Goal: Task Accomplishment & Management: Use online tool/utility

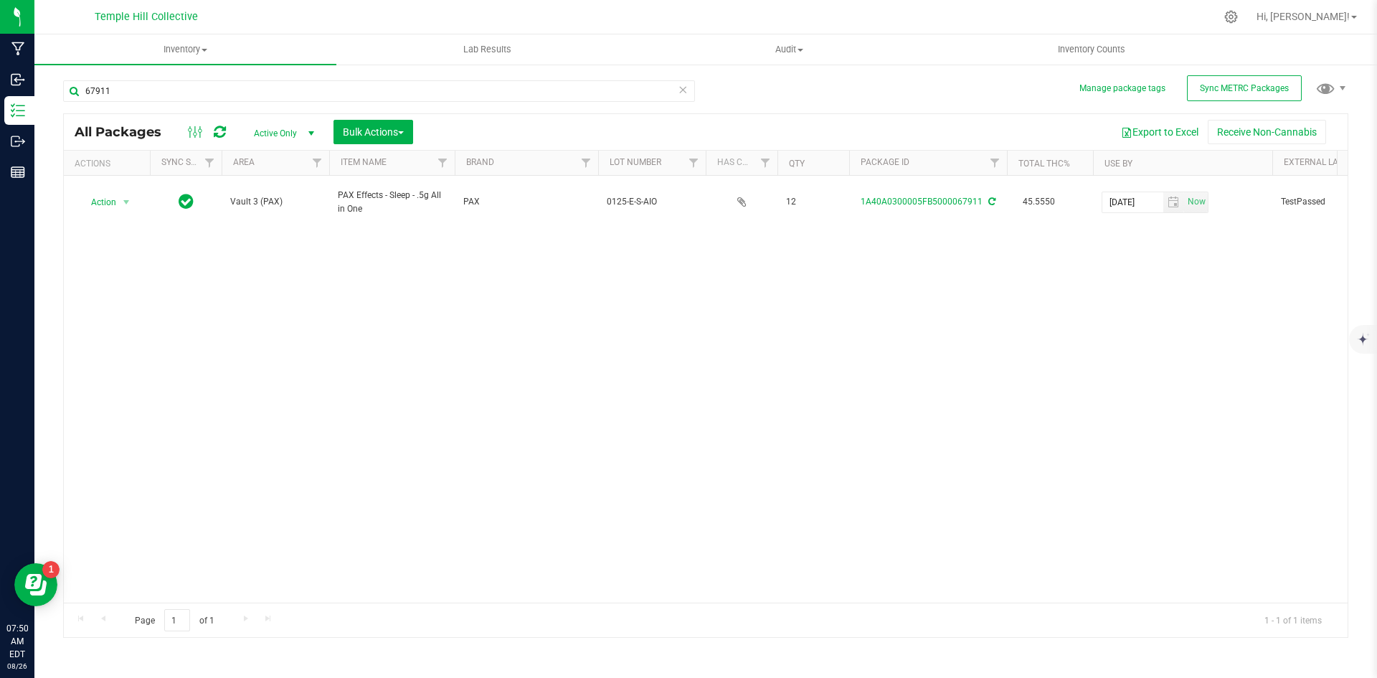
click at [684, 87] on icon at bounding box center [683, 88] width 10 height 17
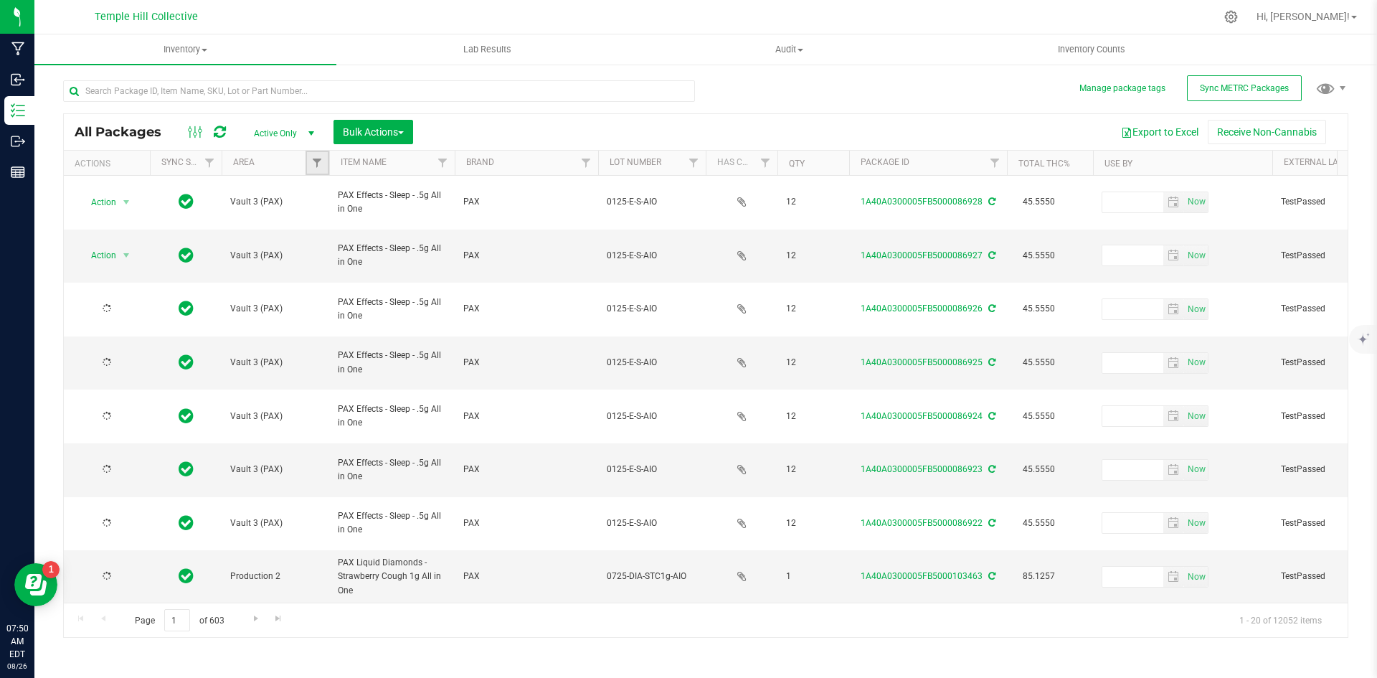
click at [323, 161] on link "Filter" at bounding box center [317, 163] width 24 height 24
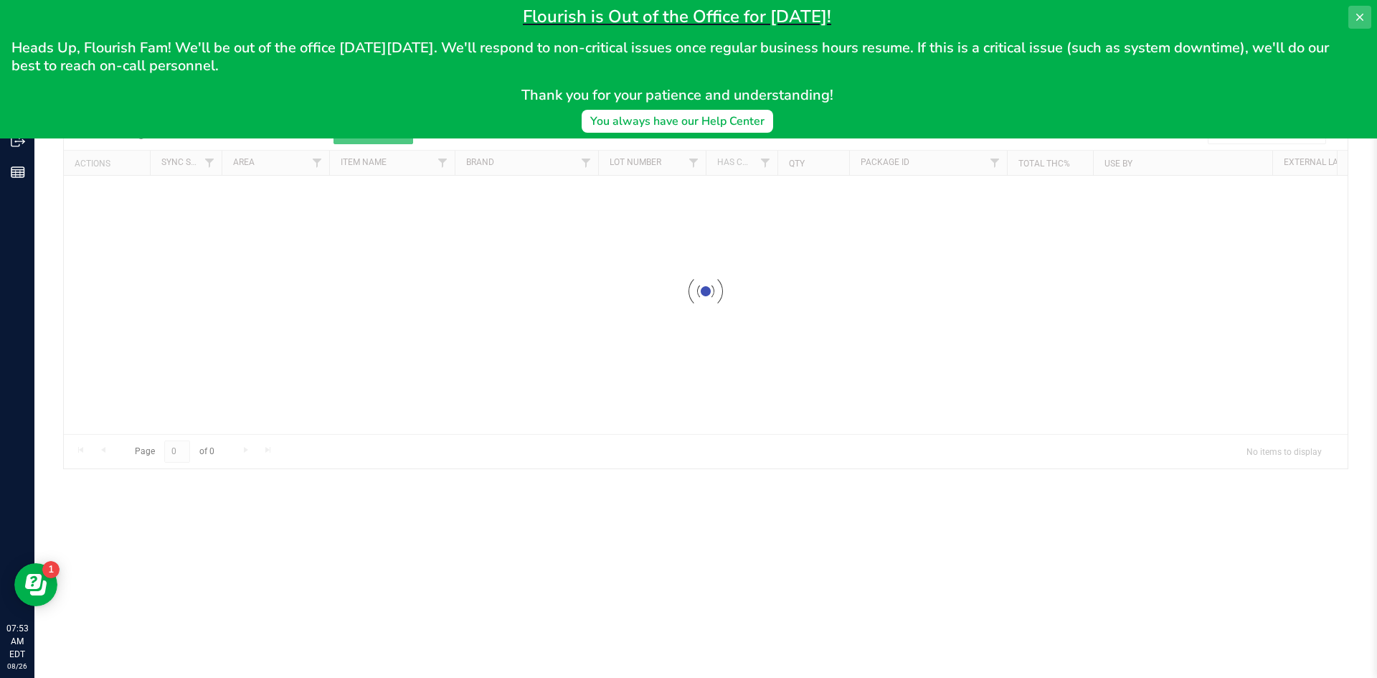
click at [1359, 17] on icon at bounding box center [1359, 17] width 7 height 7
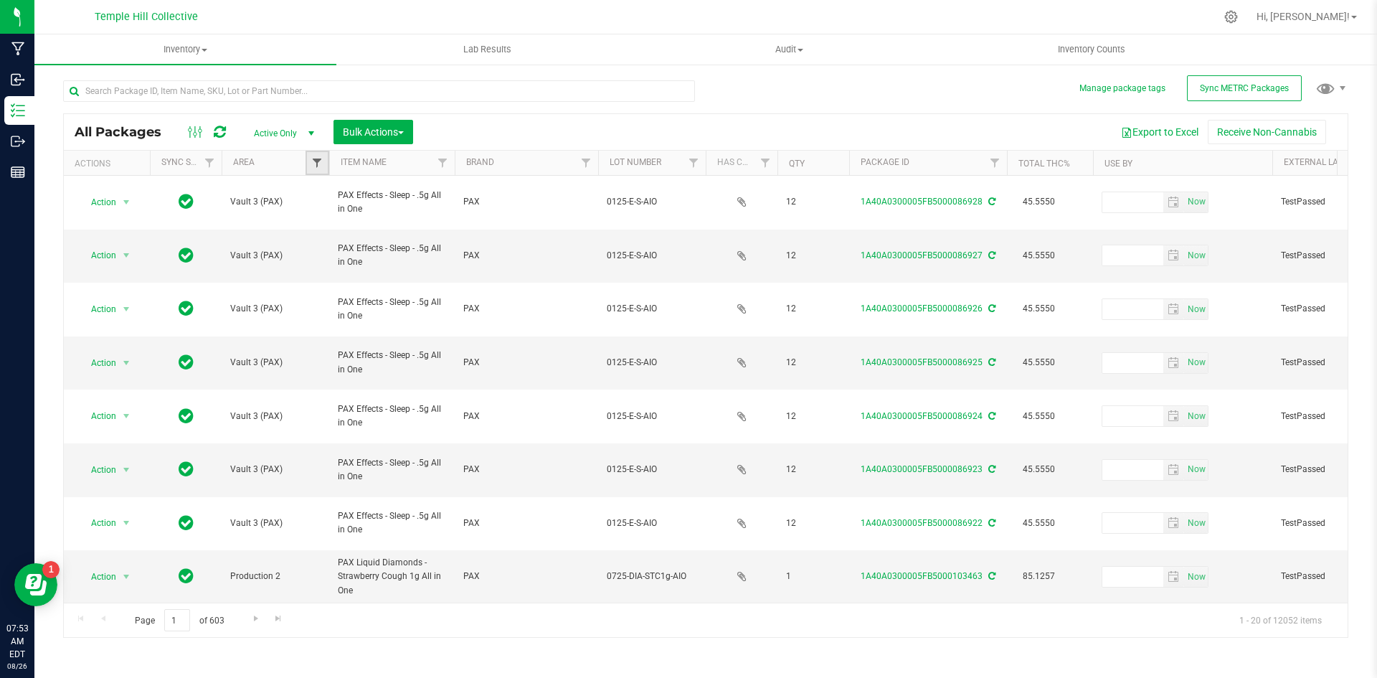
click at [318, 163] on span "Filter" at bounding box center [316, 162] width 11 height 11
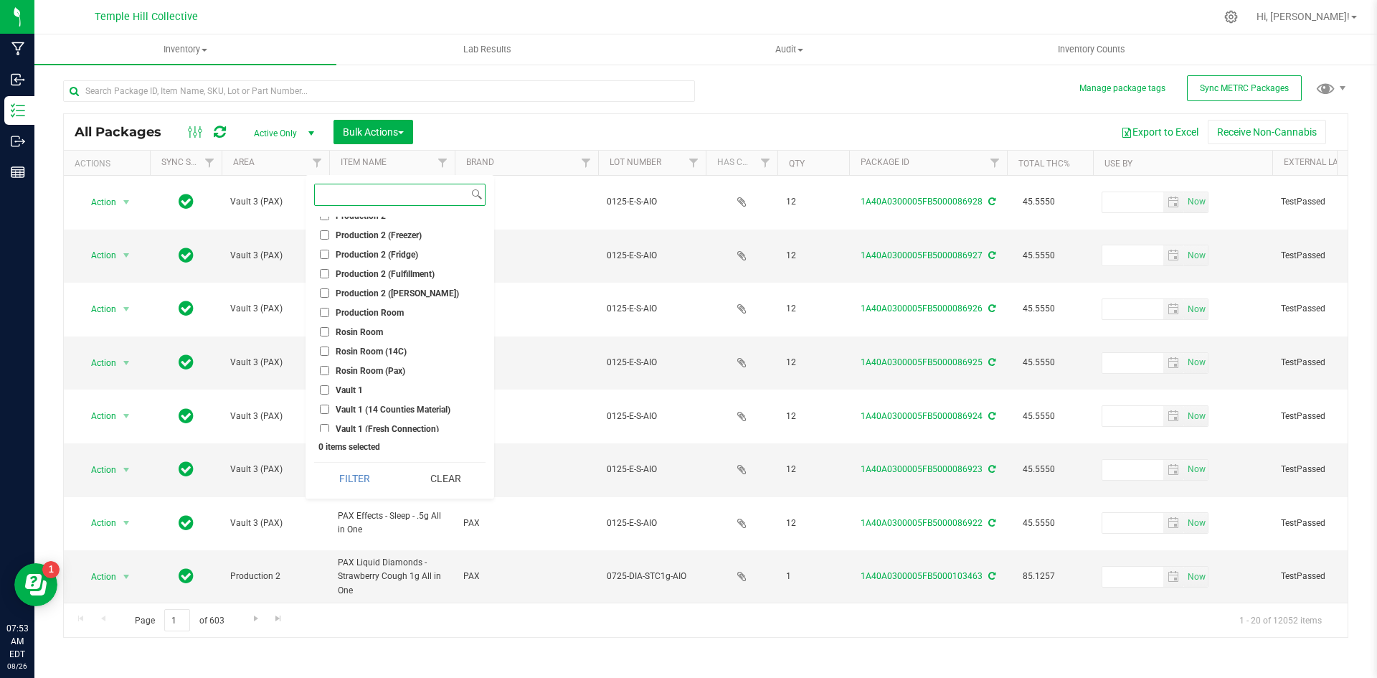
scroll to position [287, 0]
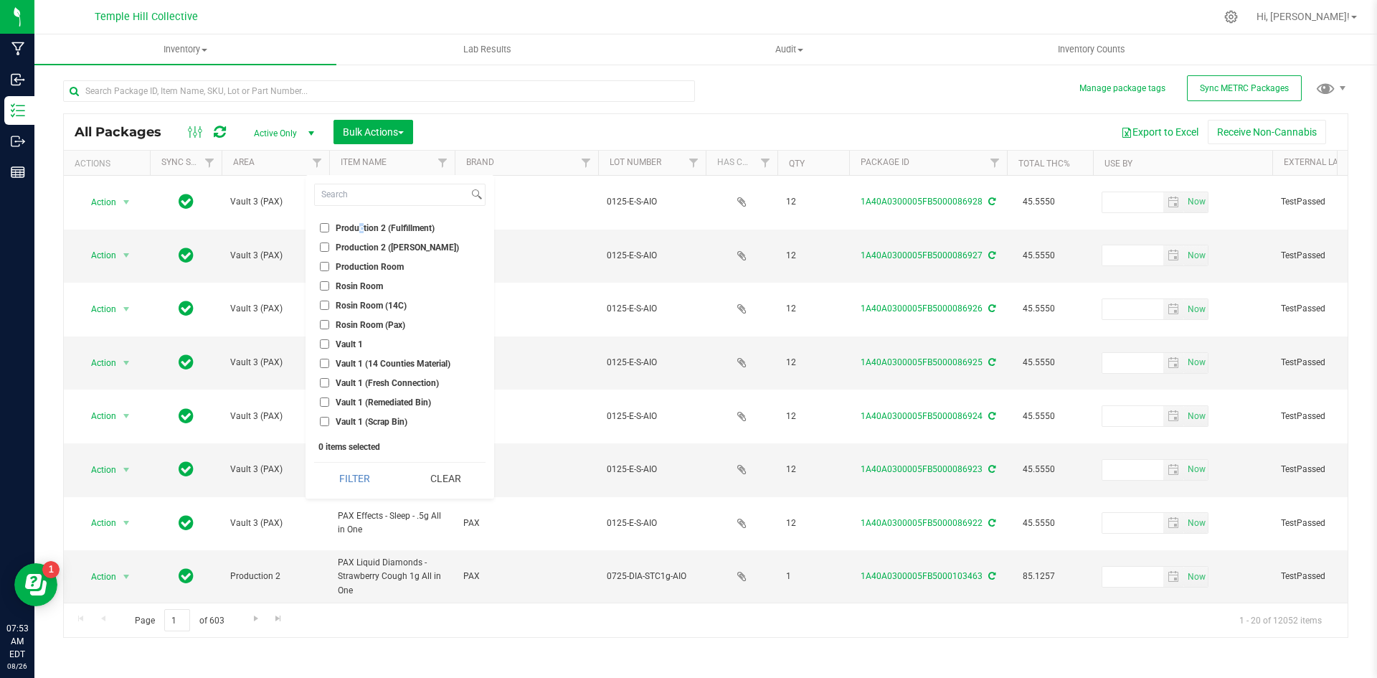
click at [359, 228] on li "Production 2 (Fulfillment)" at bounding box center [399, 227] width 171 height 15
click at [324, 235] on input "Production 2 (Fulfillment)" at bounding box center [324, 233] width 9 height 9
checkbox input "true"
click at [364, 478] on button "Filter" at bounding box center [354, 479] width 80 height 32
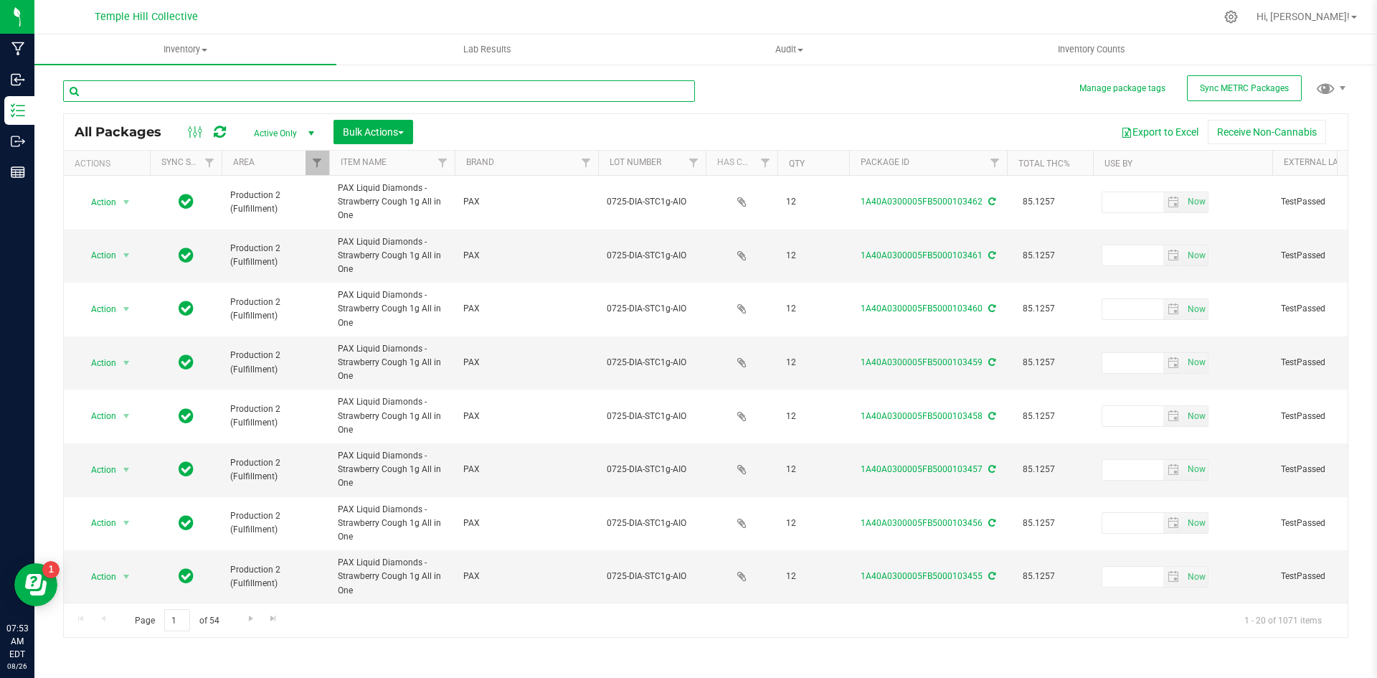
click at [192, 93] on input "text" at bounding box center [379, 91] width 632 height 22
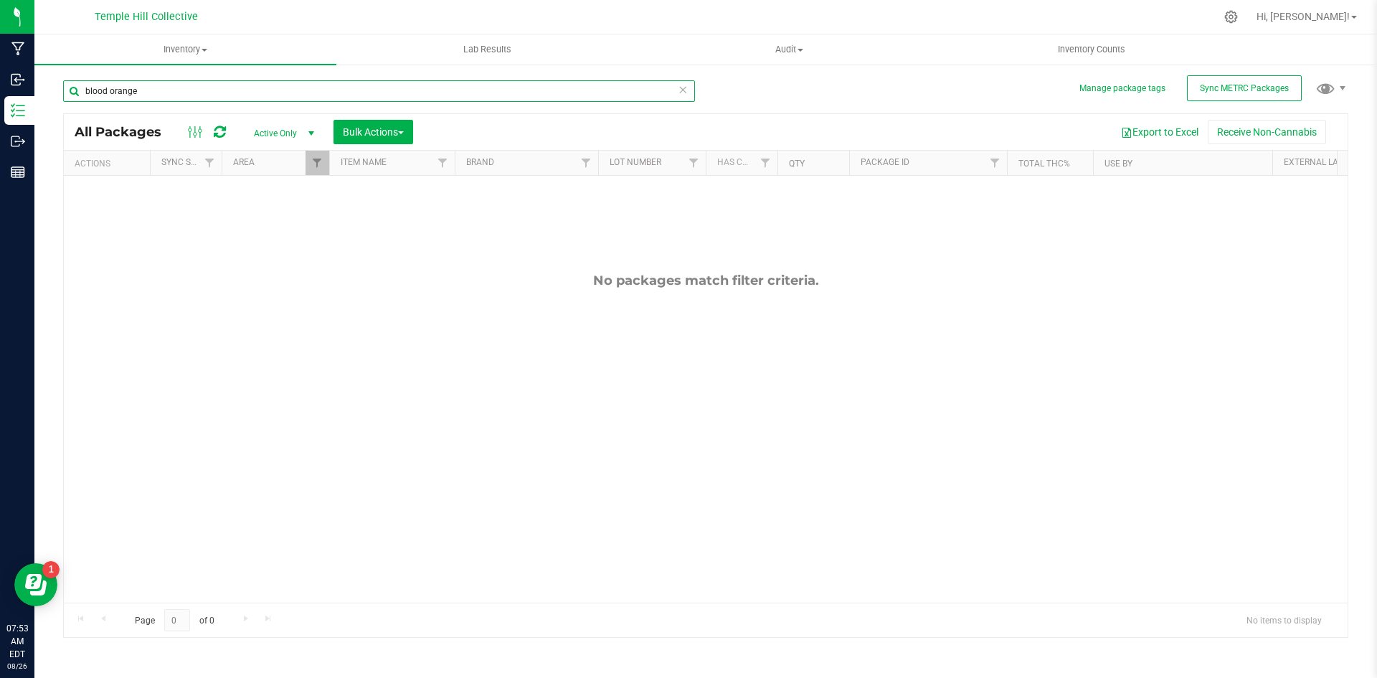
type input "blood orange"
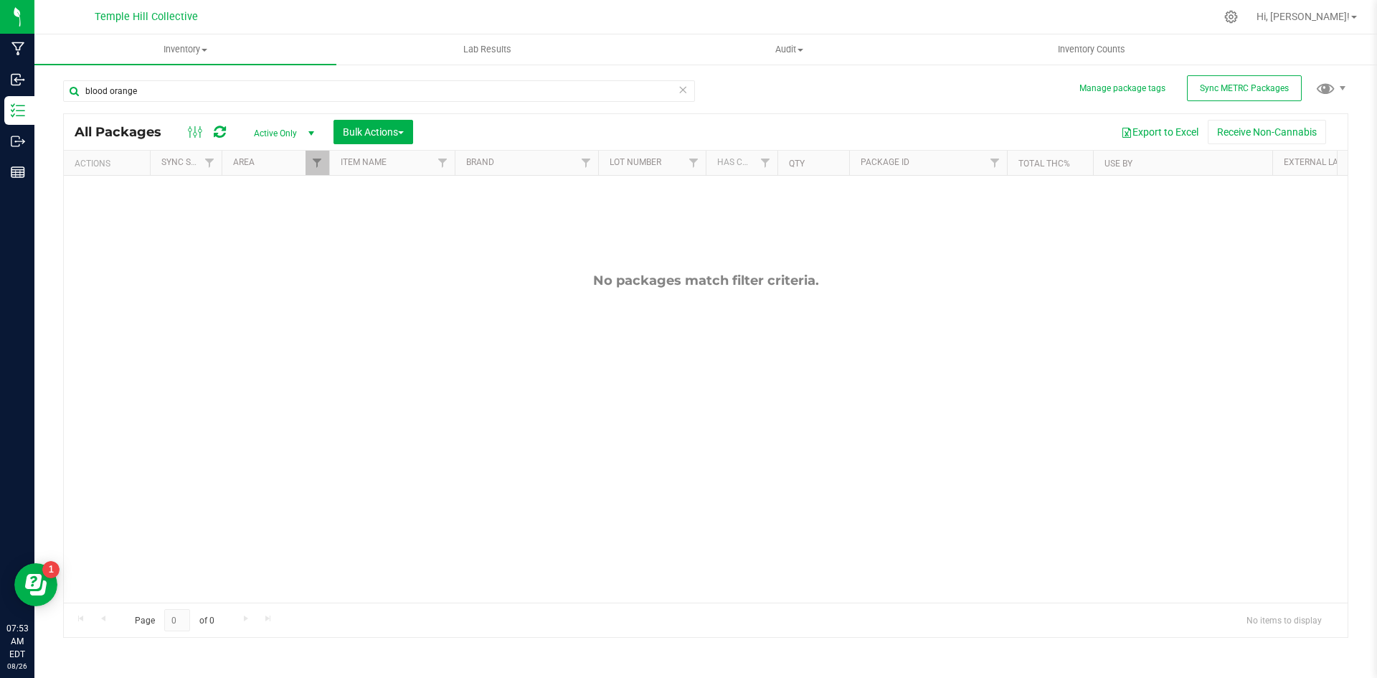
click at [684, 90] on icon at bounding box center [683, 88] width 10 height 17
checkbox input "true"
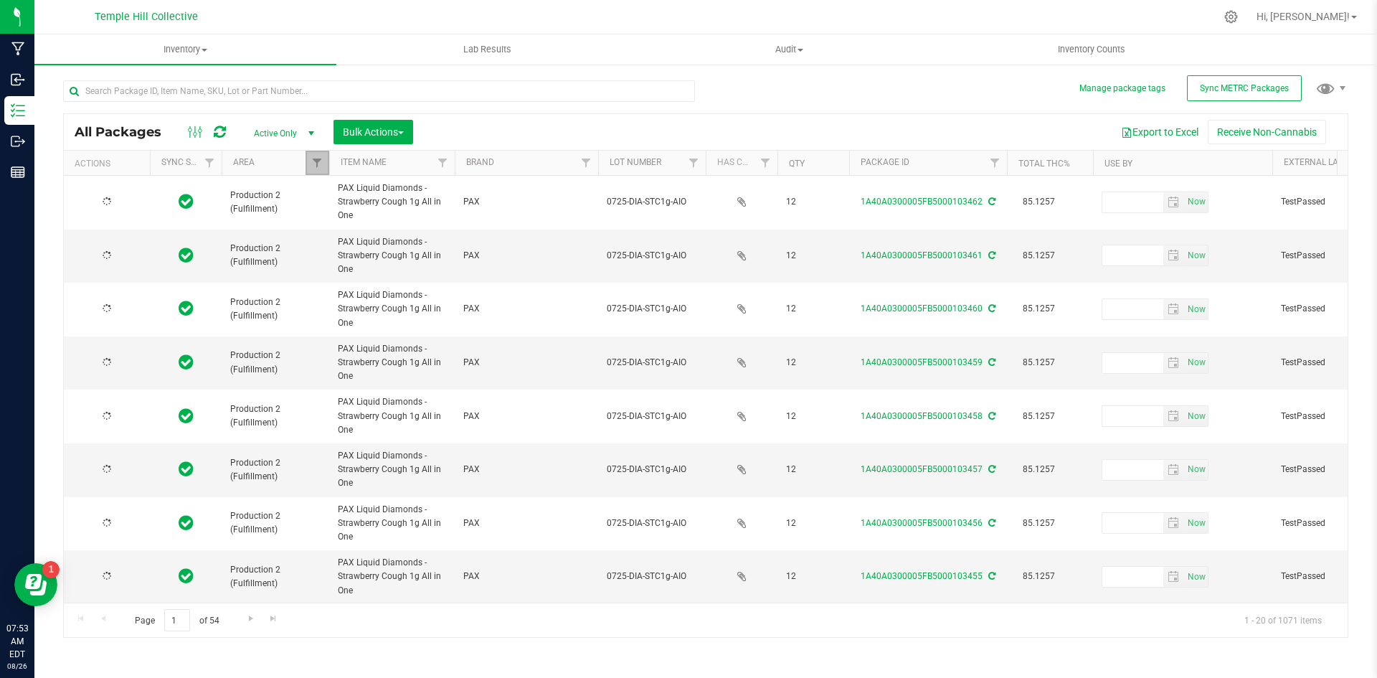
click at [317, 171] on link "Filter" at bounding box center [317, 163] width 24 height 24
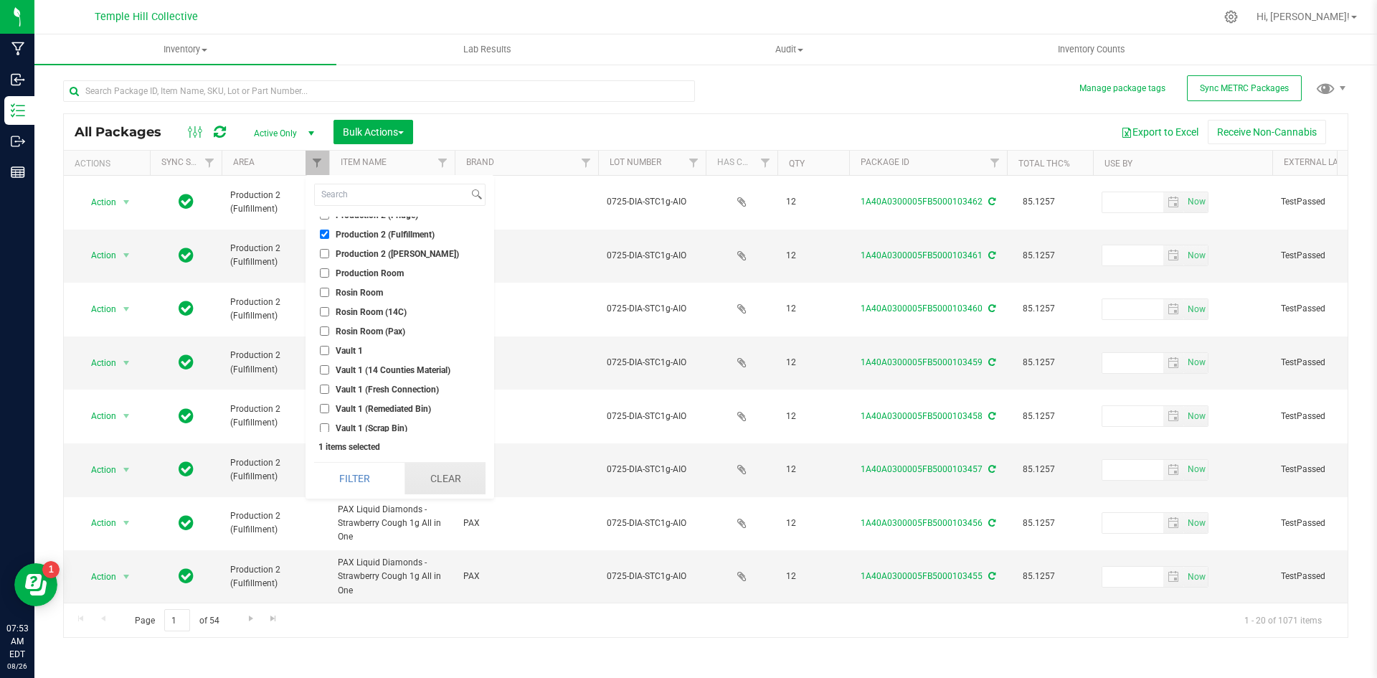
click at [445, 474] on button "Clear" at bounding box center [444, 479] width 81 height 32
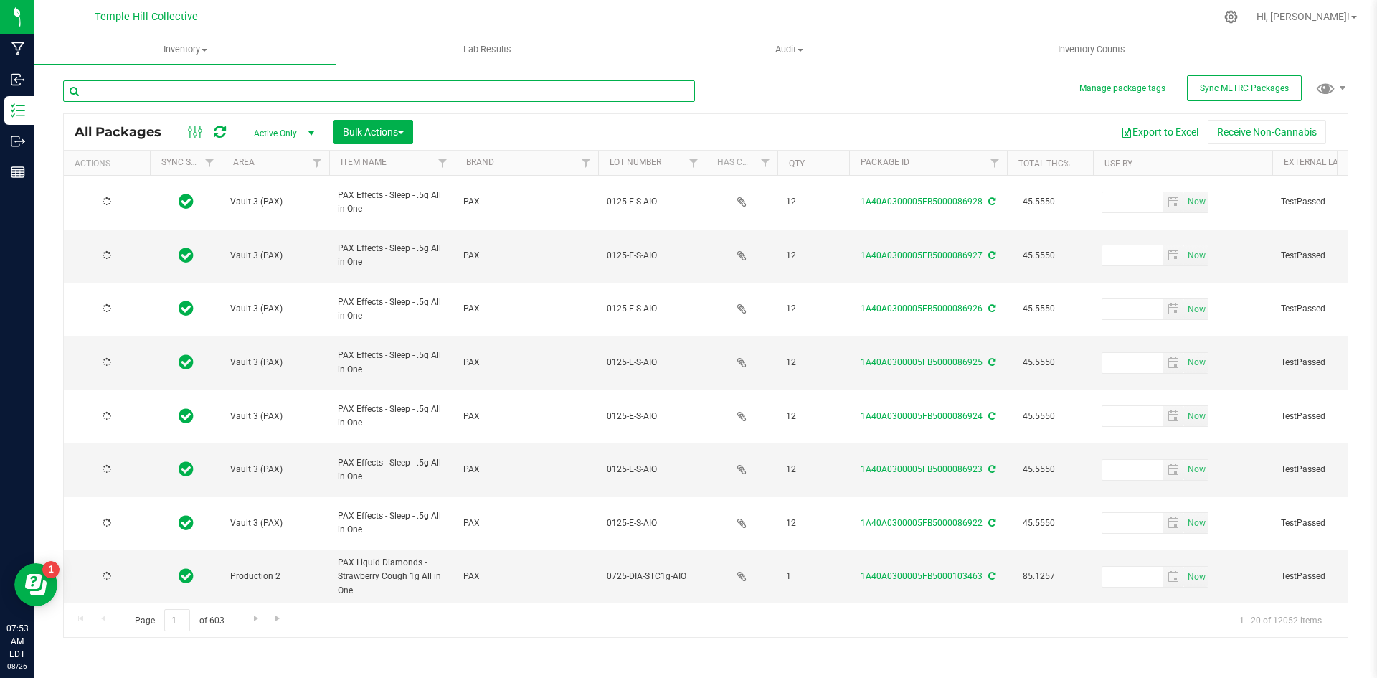
click at [221, 90] on input "text" at bounding box center [379, 91] width 632 height 22
type input "67047"
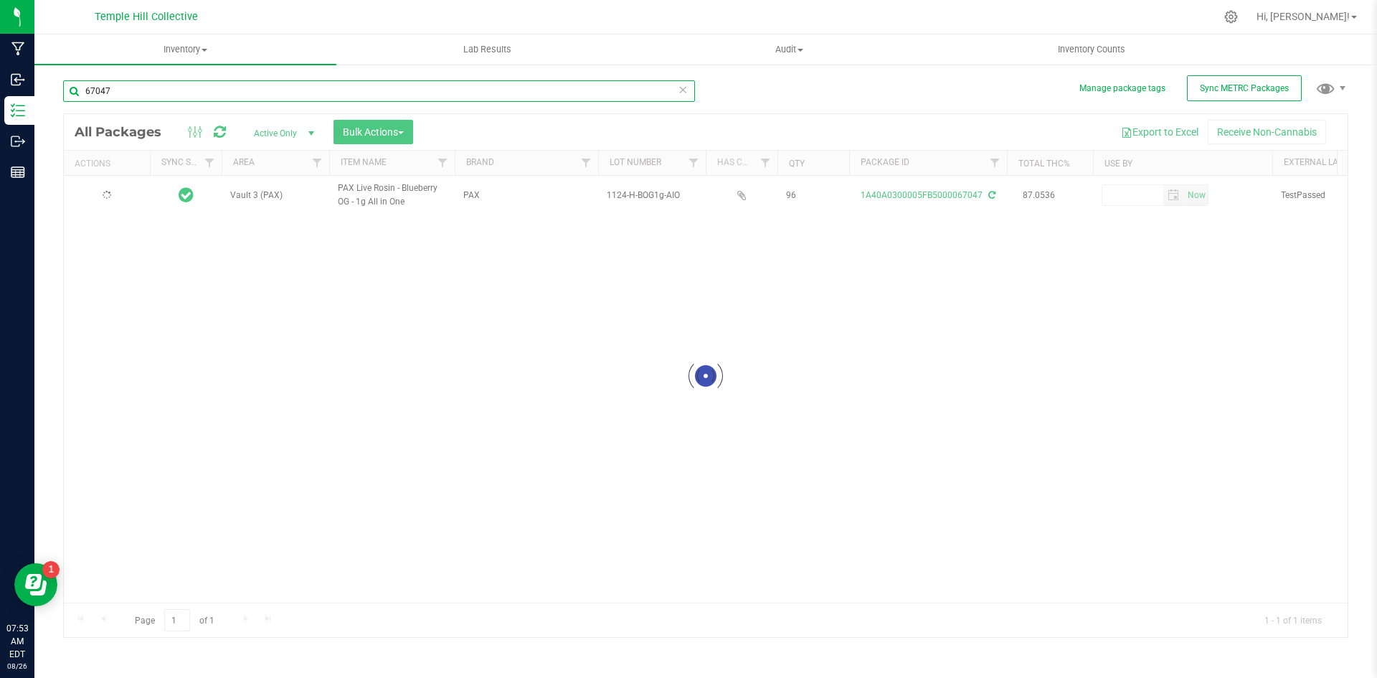
type input "2025-12-06"
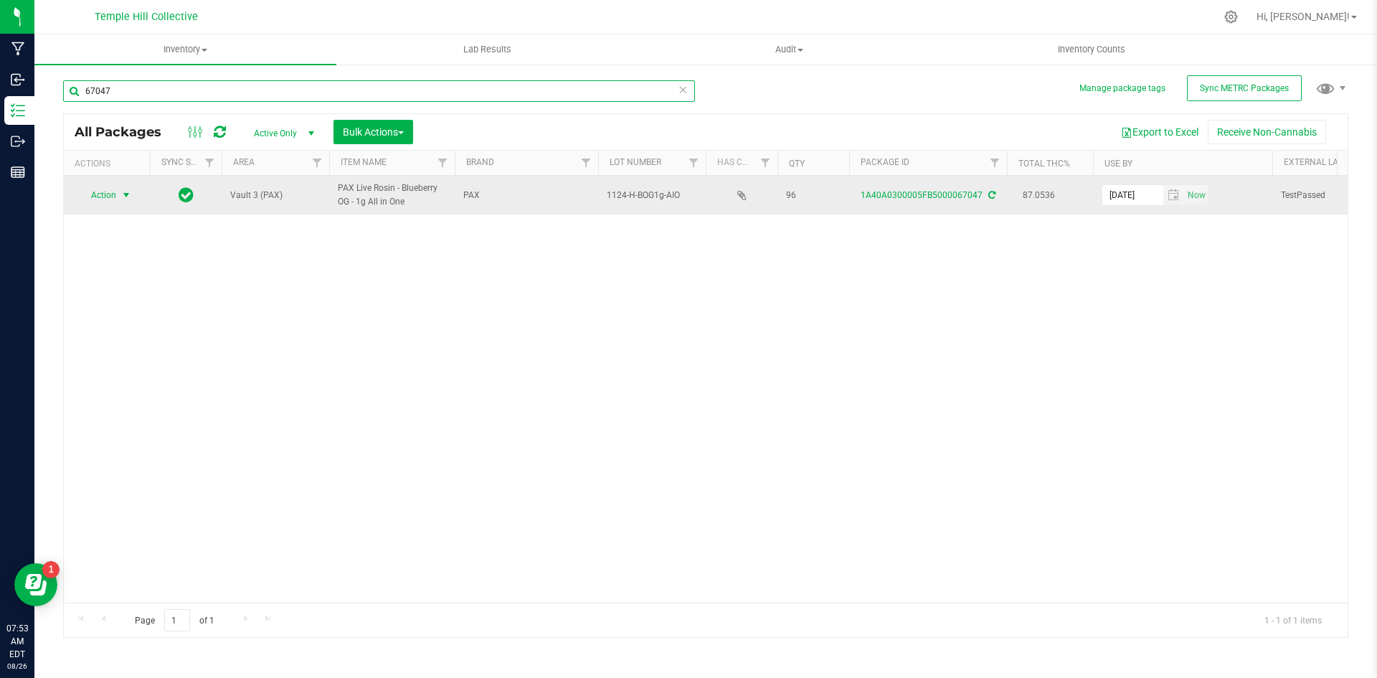
type input "67047"
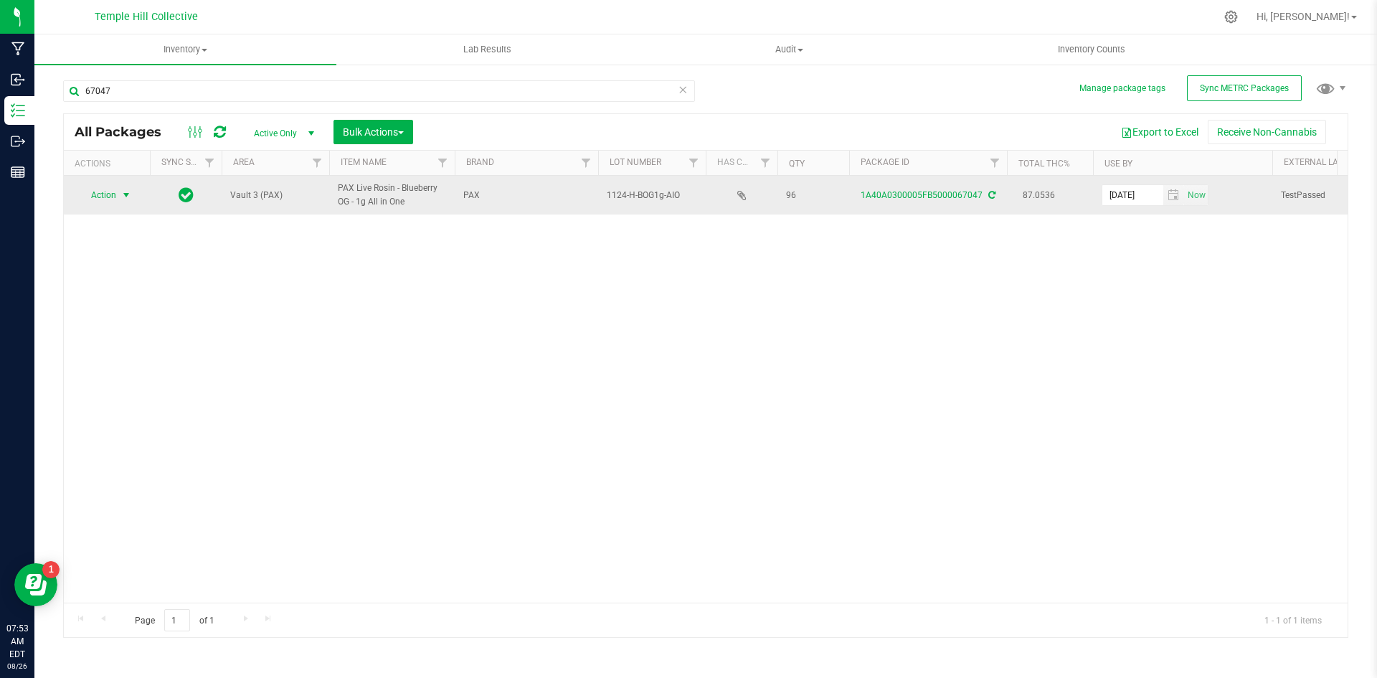
click at [122, 195] on span "select" at bounding box center [125, 194] width 11 height 11
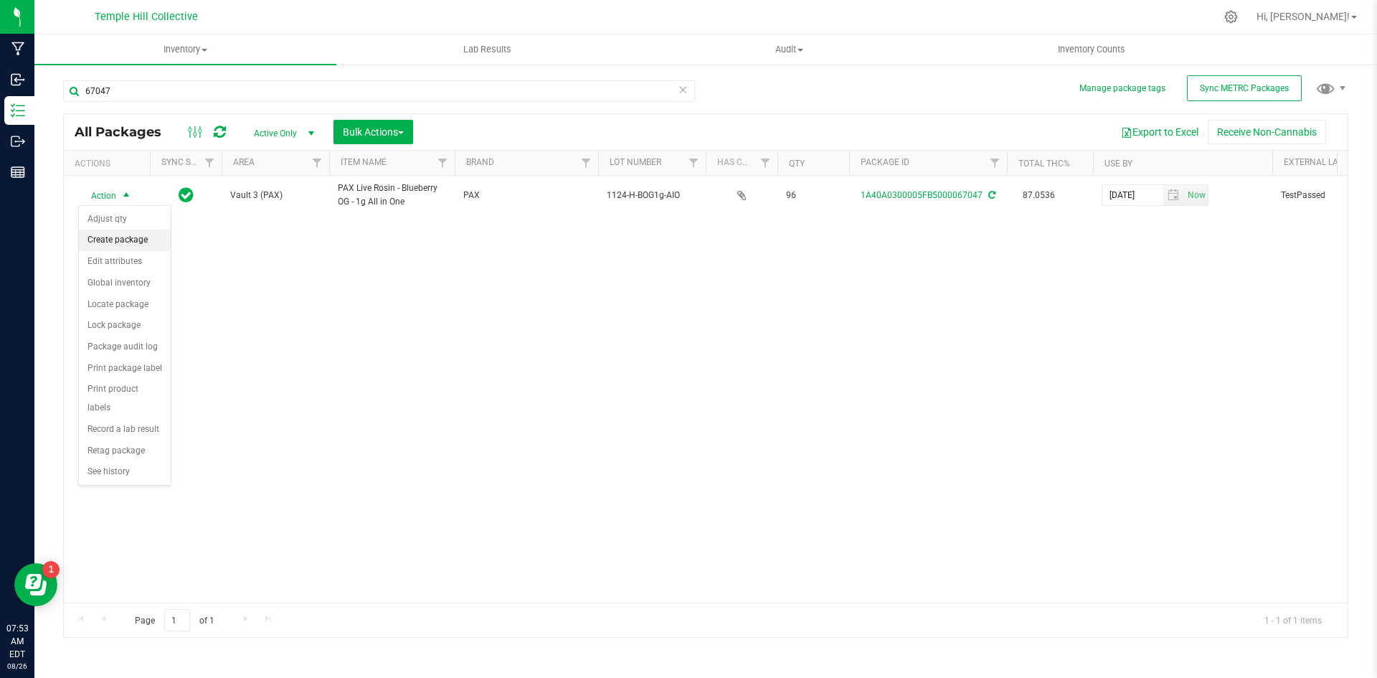
click at [125, 240] on li "Create package" at bounding box center [125, 240] width 92 height 22
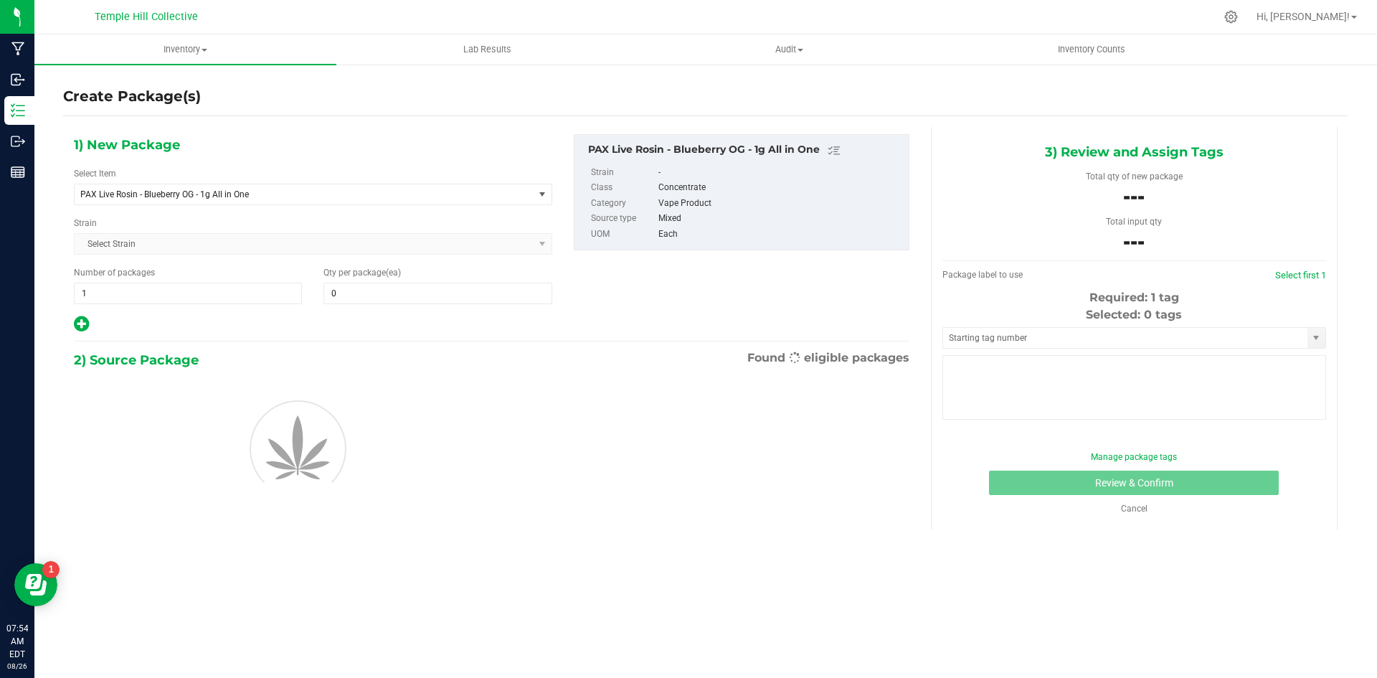
type input "0"
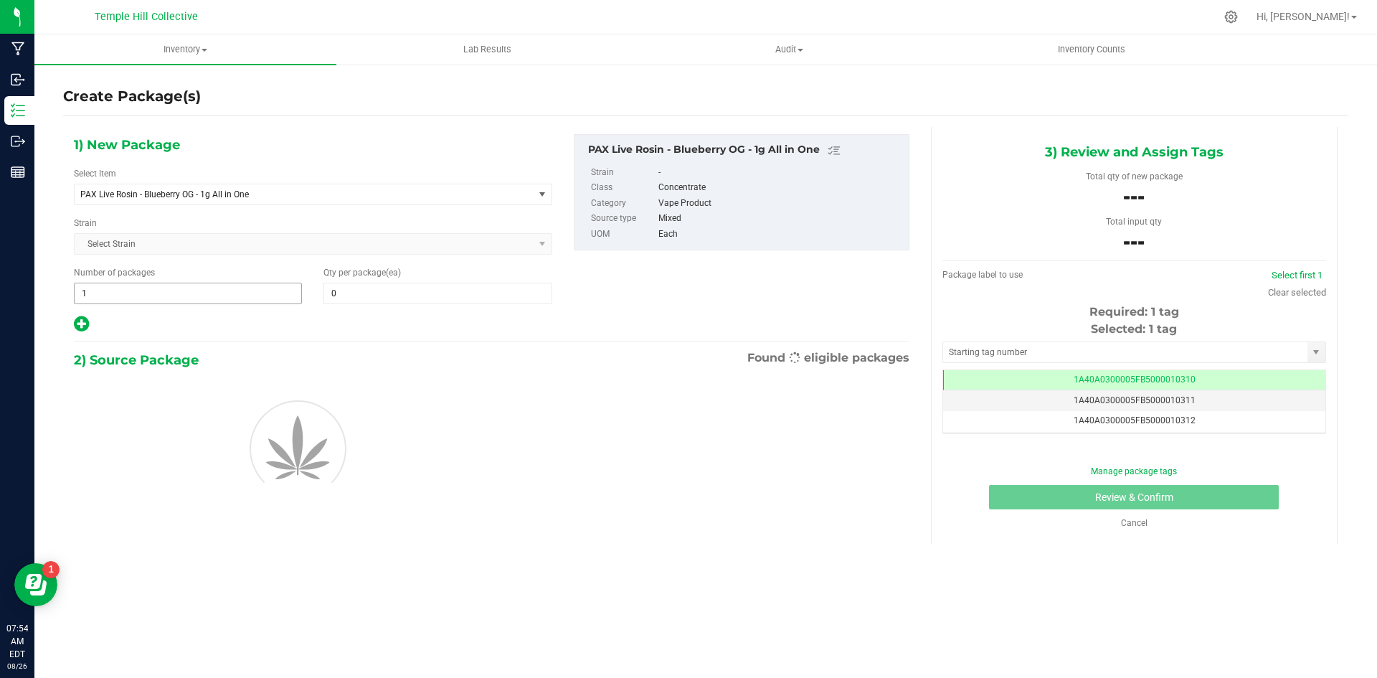
click at [149, 300] on span "1 1" at bounding box center [188, 294] width 228 height 22
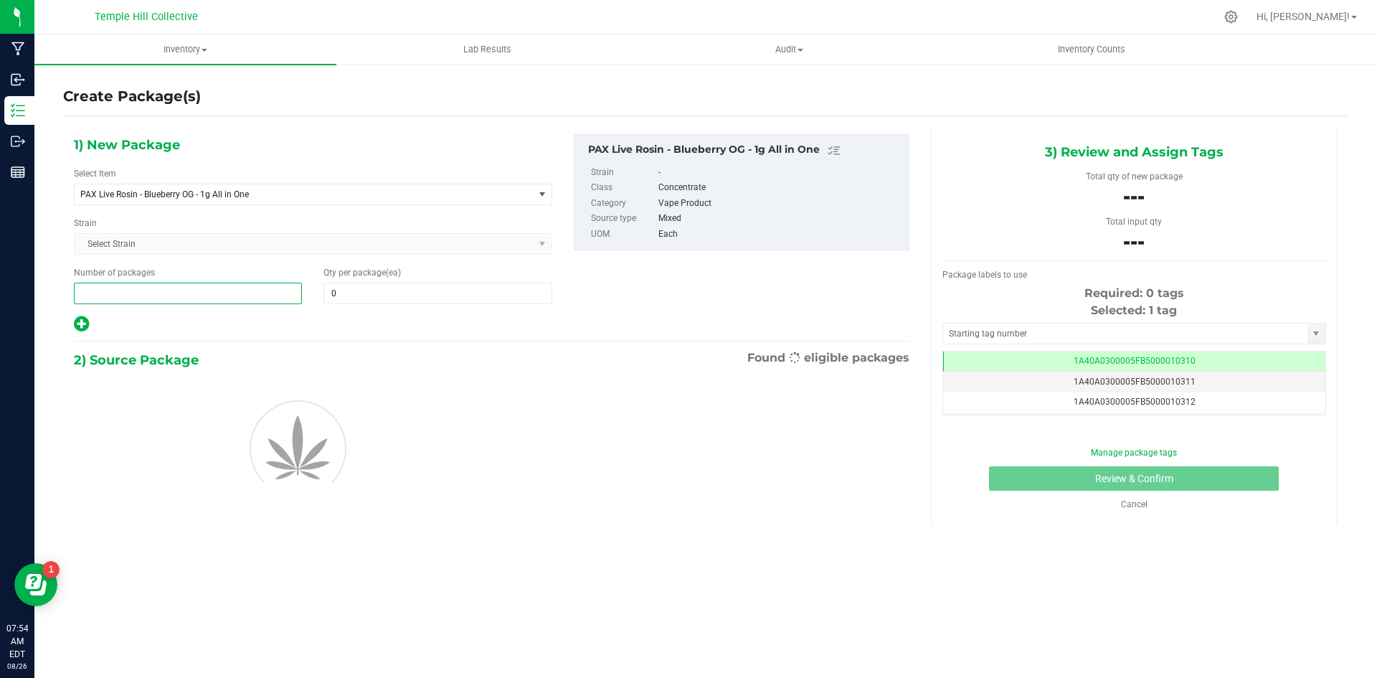
type input "7"
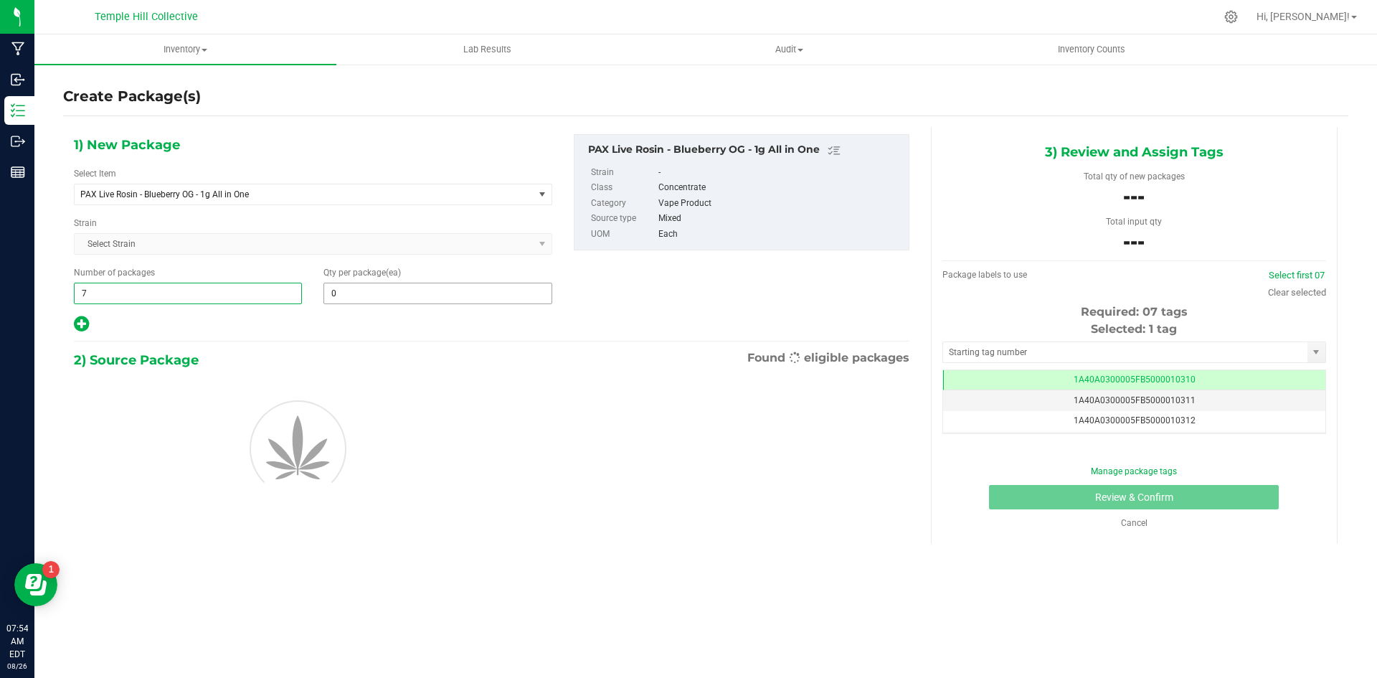
click at [414, 293] on input "0" at bounding box center [437, 293] width 227 height 20
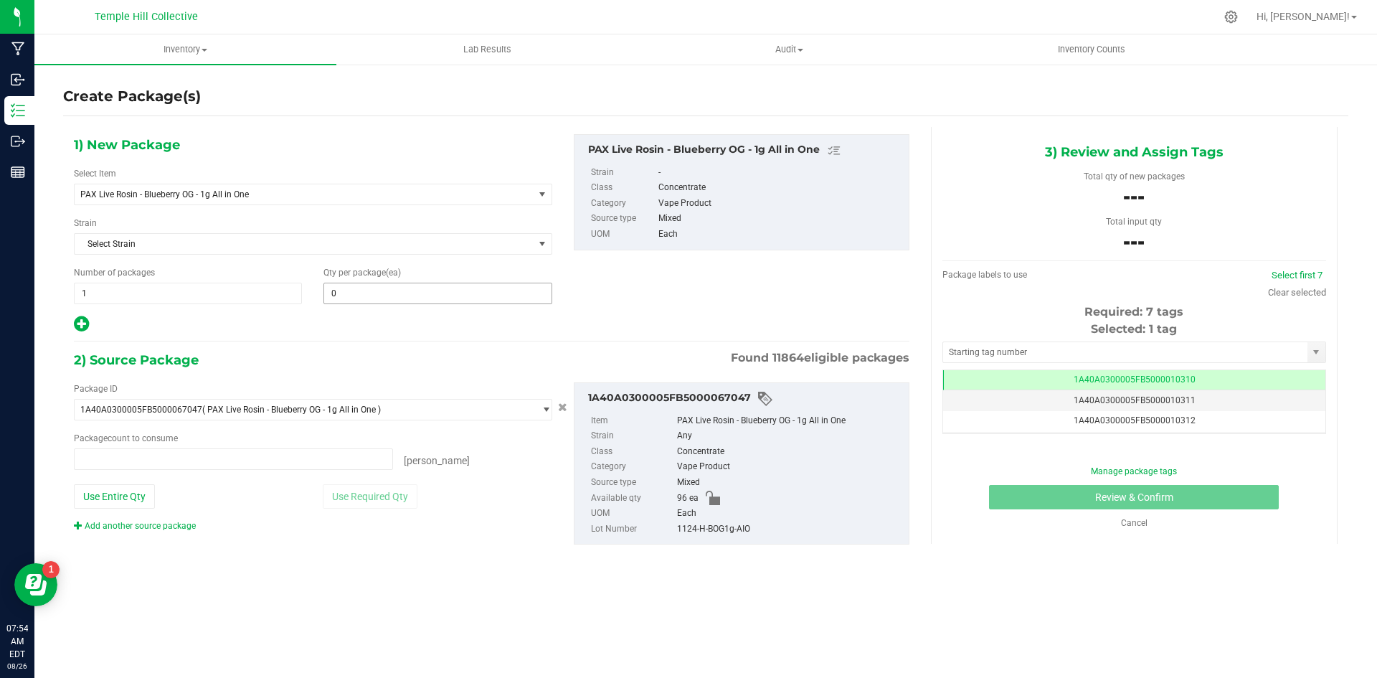
type input "7"
type input "0 ea"
type input "12"
click at [166, 467] on input "0 ea" at bounding box center [234, 459] width 318 height 20
type input "12"
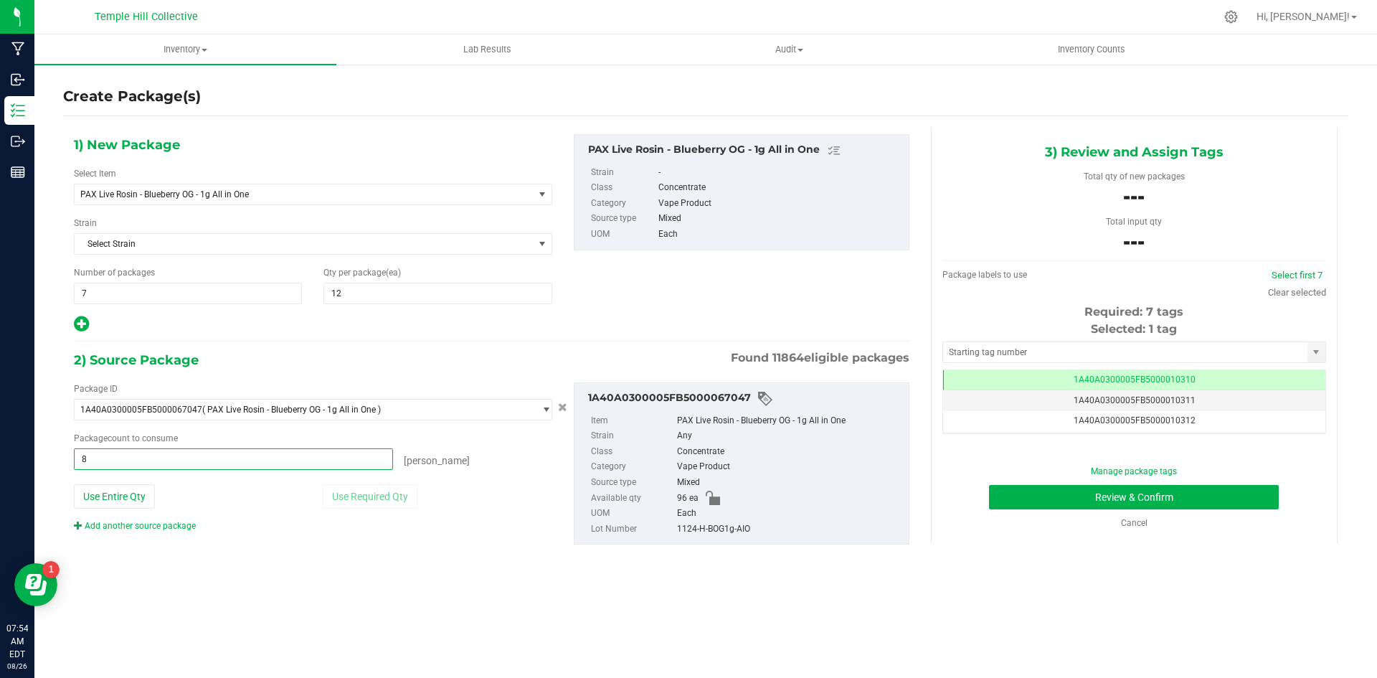
type input "84"
click at [713, 529] on div "1124-H-BOG1g-AIO" at bounding box center [789, 529] width 224 height 16
click at [712, 529] on div "1124-H-BOG1g-AIO" at bounding box center [789, 529] width 224 height 16
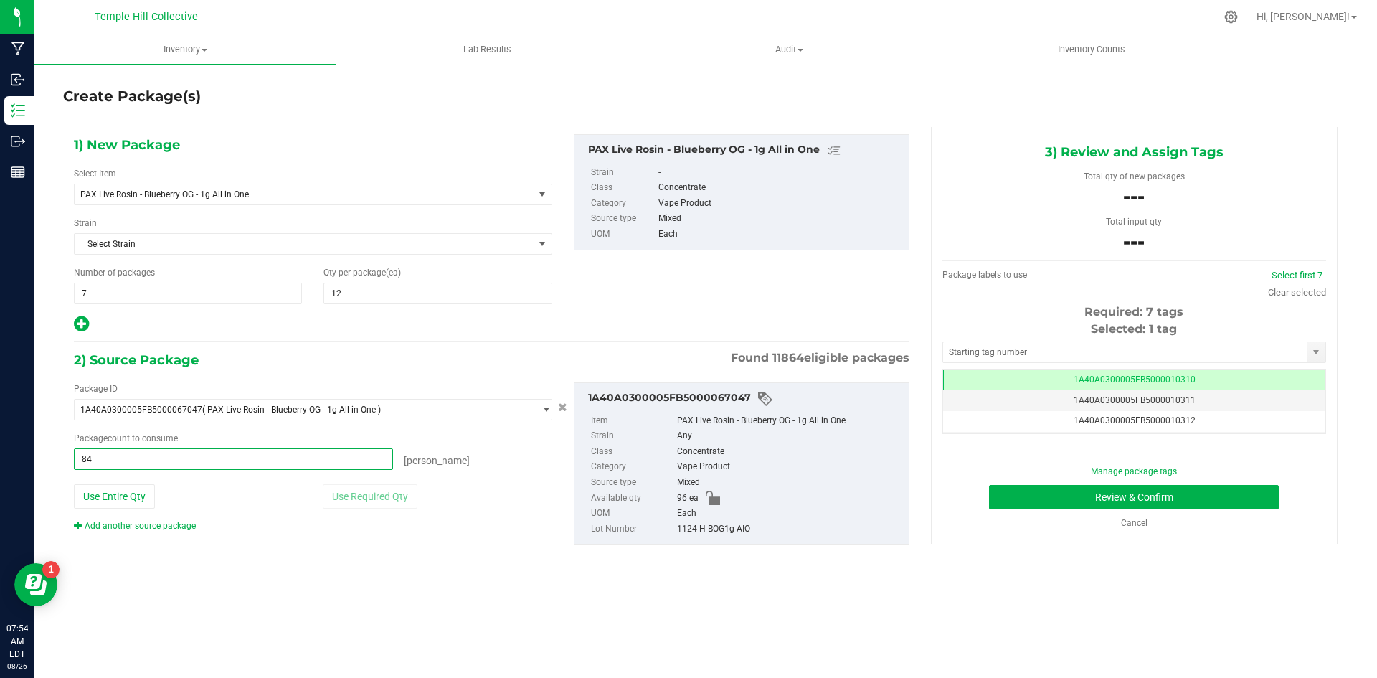
type input "84 ea"
copy div "1124-H-BOG1g-AIO"
click at [1052, 353] on input "text" at bounding box center [1125, 352] width 364 height 20
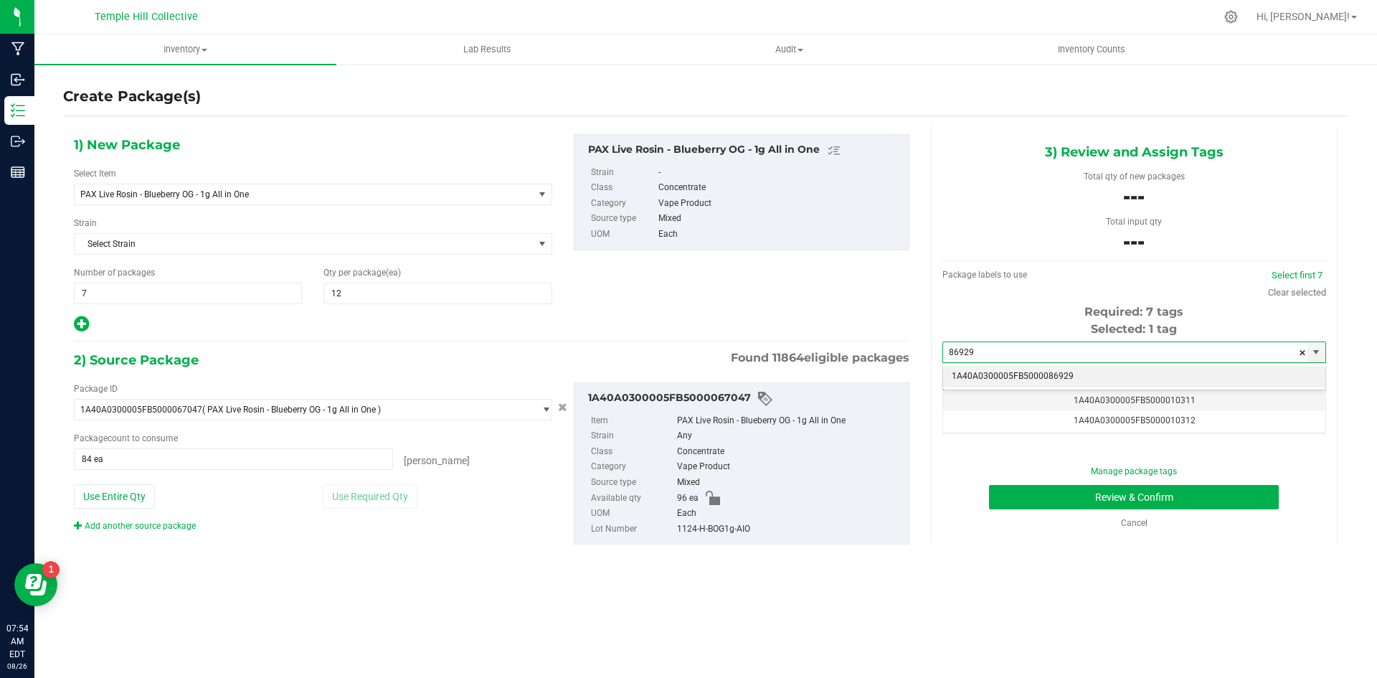
click at [1097, 375] on li "1A40A0300005FB5000086929" at bounding box center [1134, 377] width 382 height 22
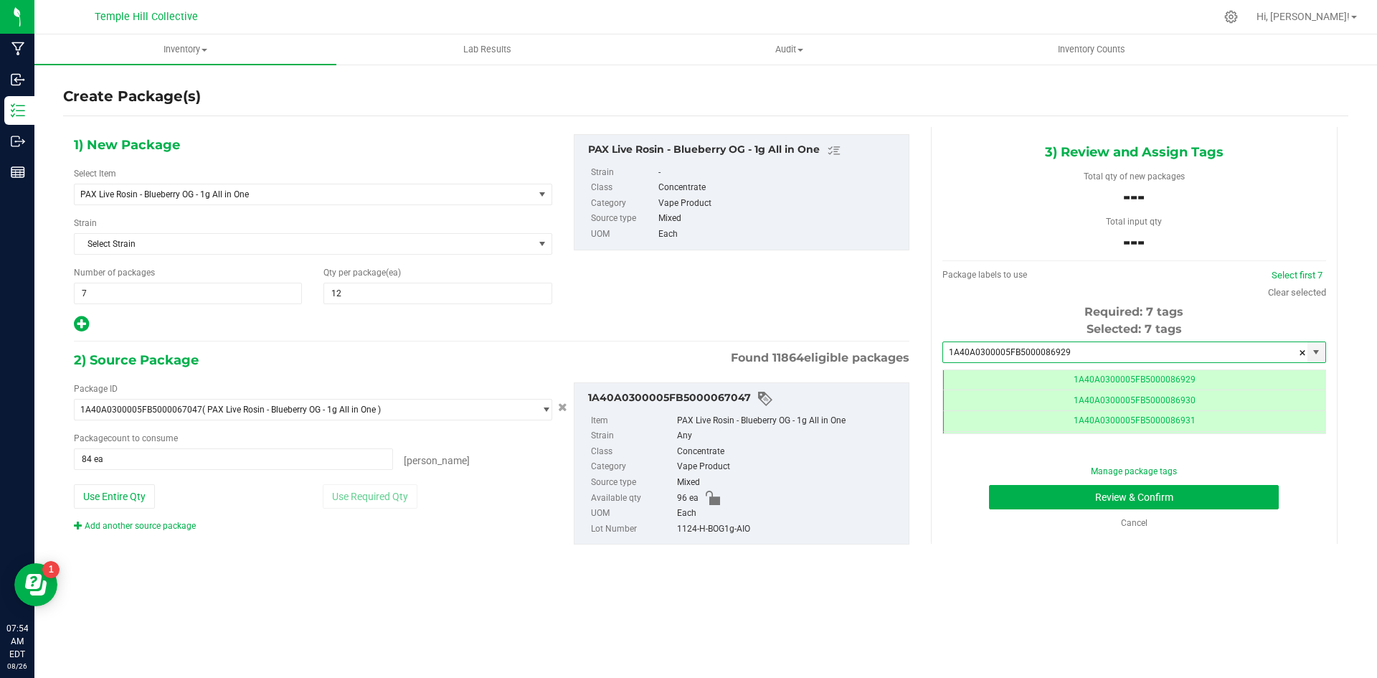
scroll to position [0, -1]
type input "1A40A0300005FB5000086929"
click at [1129, 494] on button "Review & Confirm" at bounding box center [1134, 497] width 290 height 24
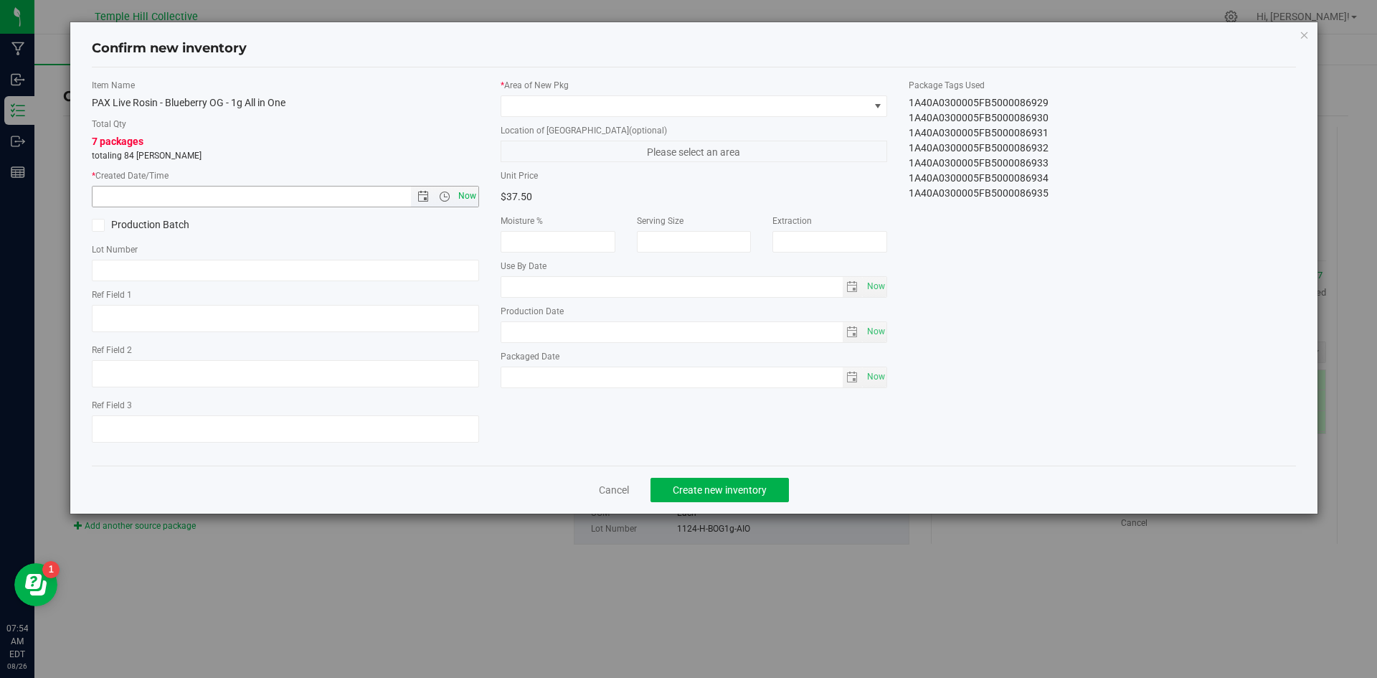
click at [465, 200] on span "Now" at bounding box center [467, 196] width 24 height 21
type input "8/26/2025 7:54 AM"
click at [241, 264] on input "text" at bounding box center [285, 271] width 387 height 22
paste input "1124-H-BOG1g-AIO"
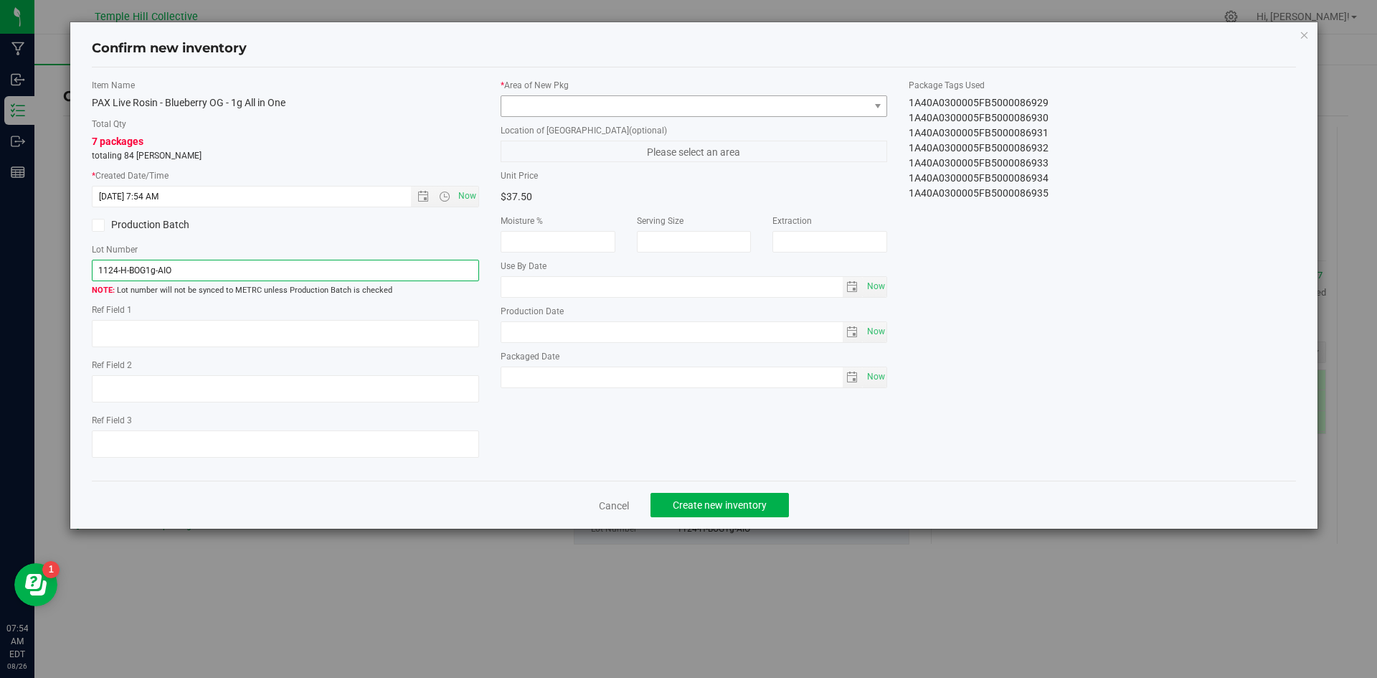
type input "1124-H-BOG1g-AIO"
click at [581, 105] on span at bounding box center [685, 106] width 368 height 20
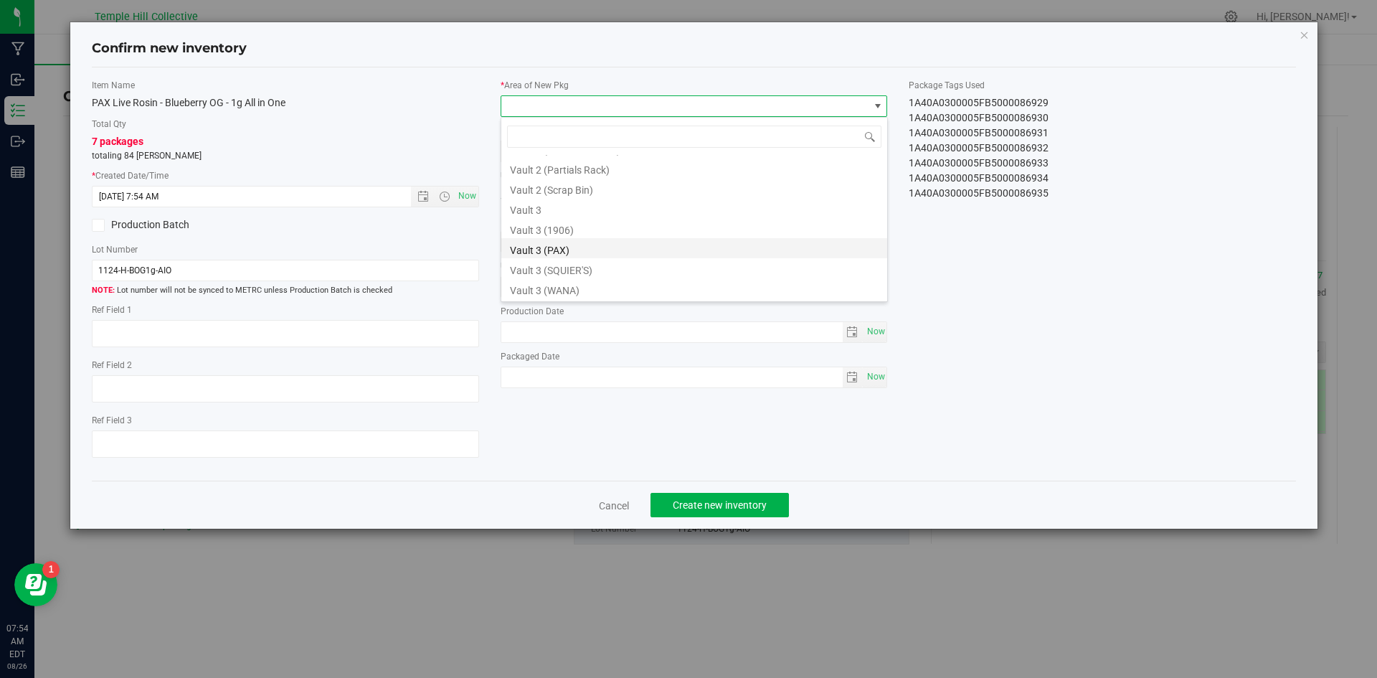
click at [585, 250] on li "Vault 3 (PAX)" at bounding box center [694, 248] width 386 height 20
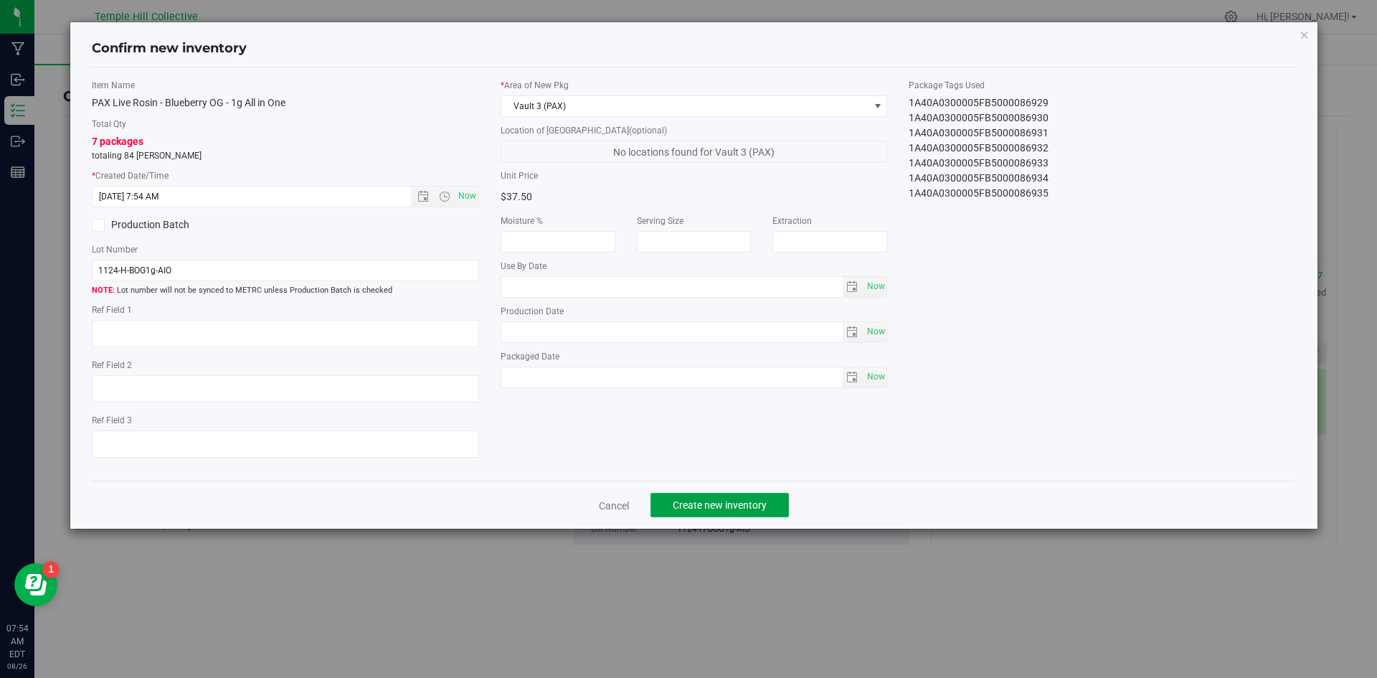
click at [769, 506] on button "Create new inventory" at bounding box center [719, 505] width 138 height 24
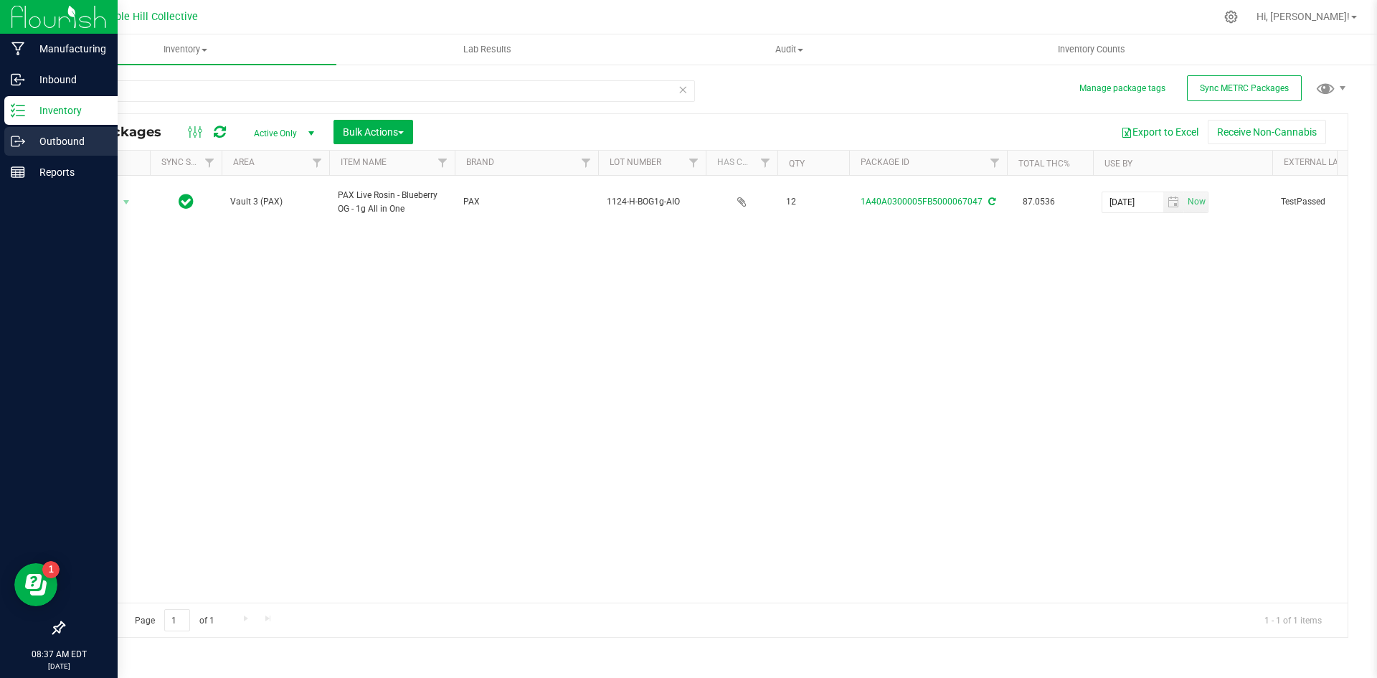
click at [21, 137] on icon at bounding box center [18, 141] width 14 height 14
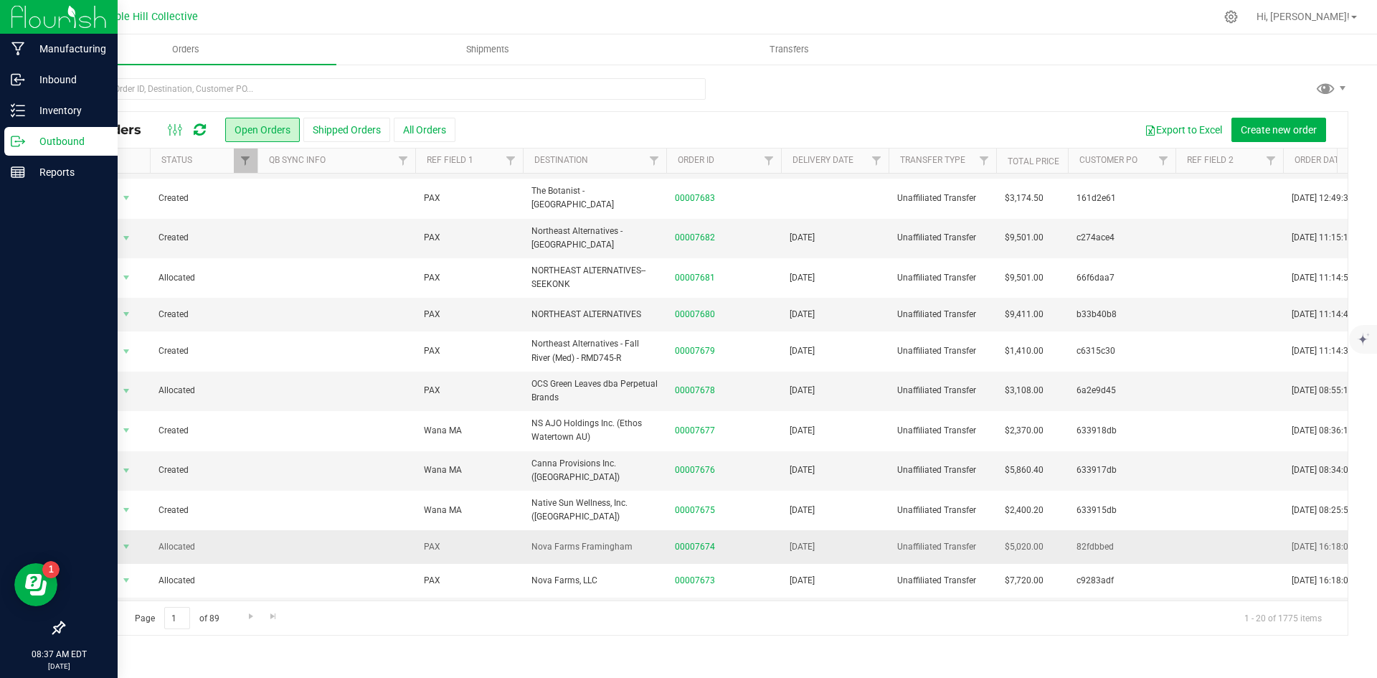
scroll to position [312, 0]
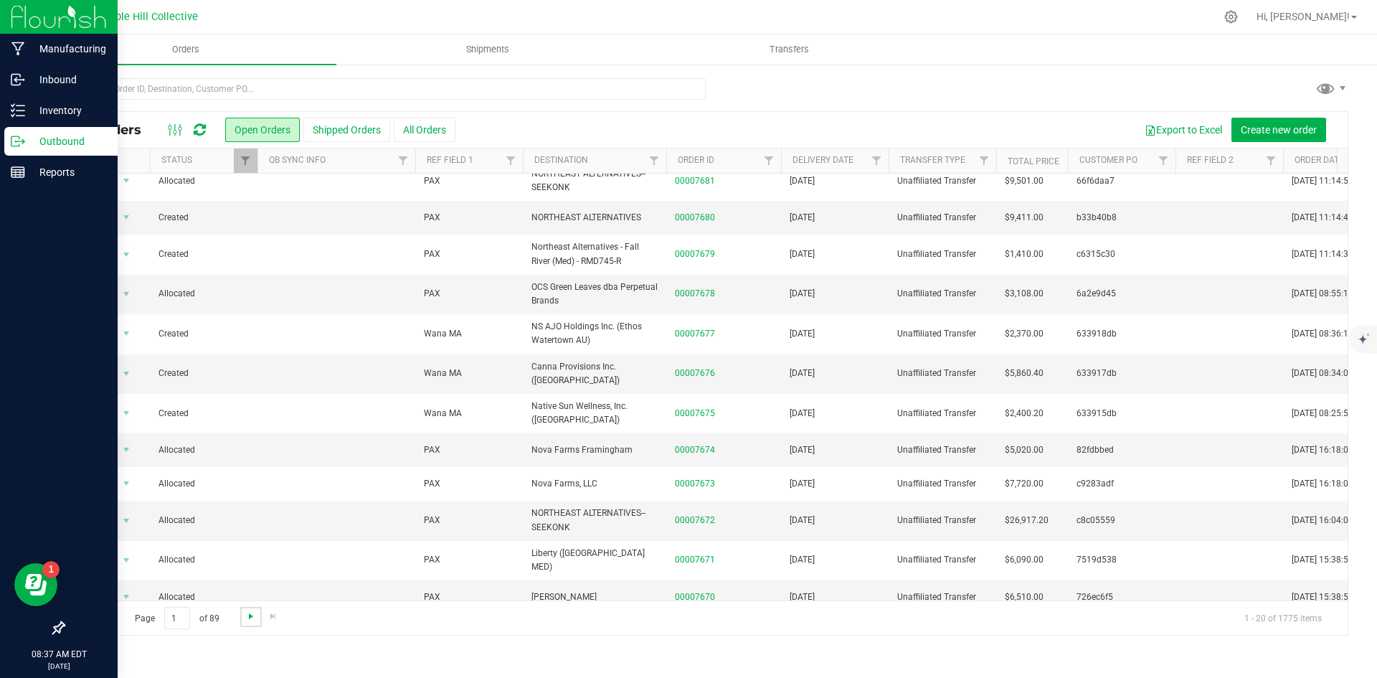
click at [247, 615] on span "Go to the next page" at bounding box center [250, 615] width 11 height 11
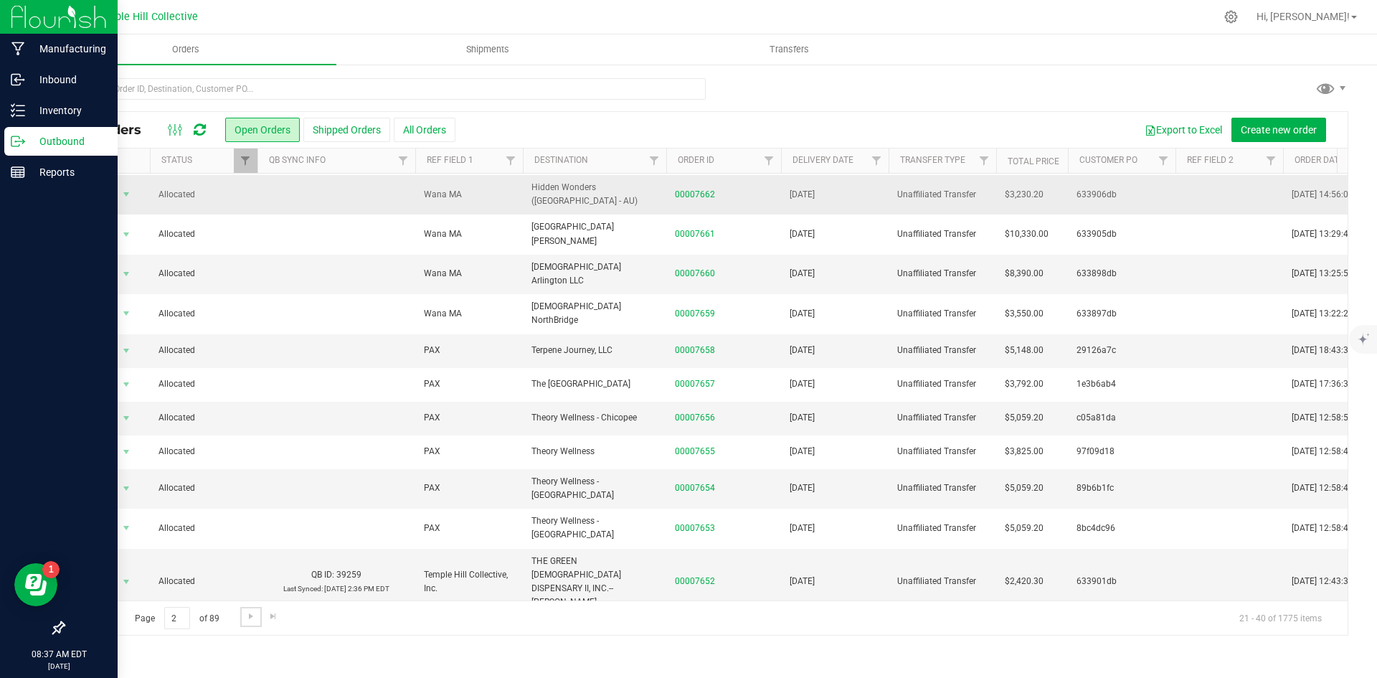
scroll to position [0, 0]
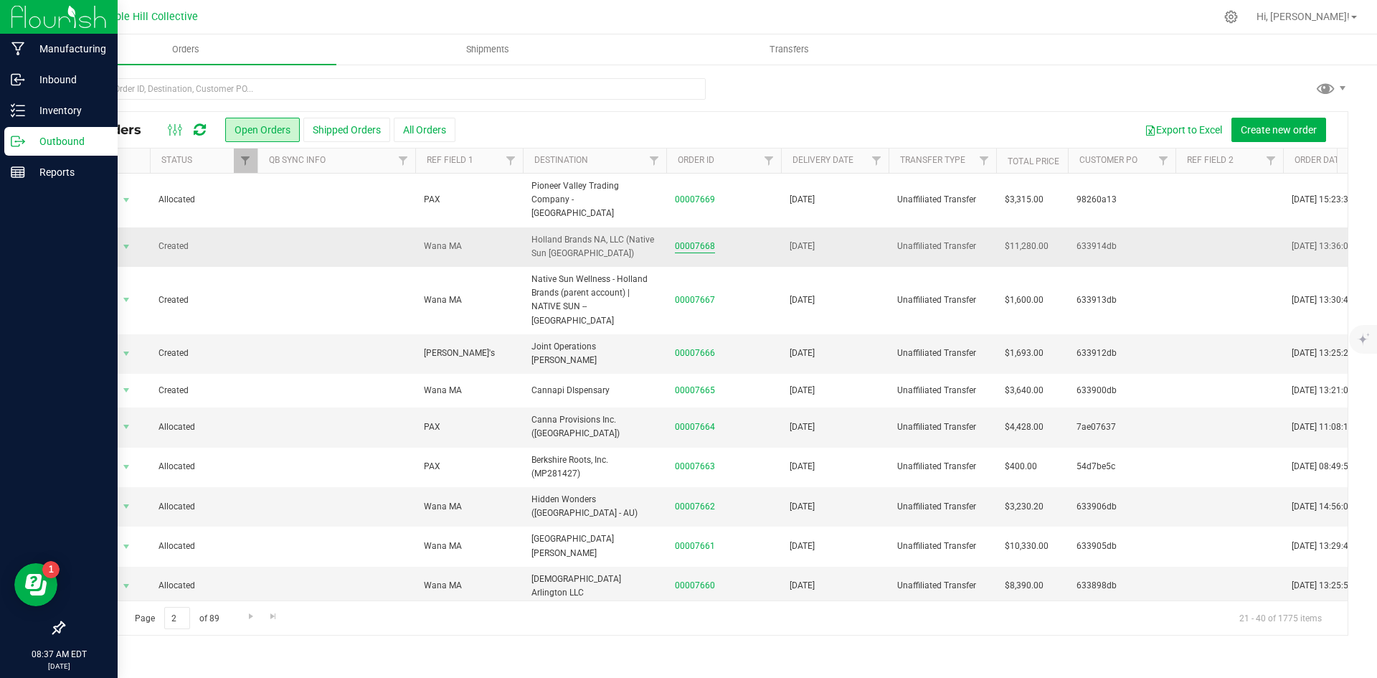
click at [689, 240] on link "00007668" at bounding box center [695, 247] width 40 height 14
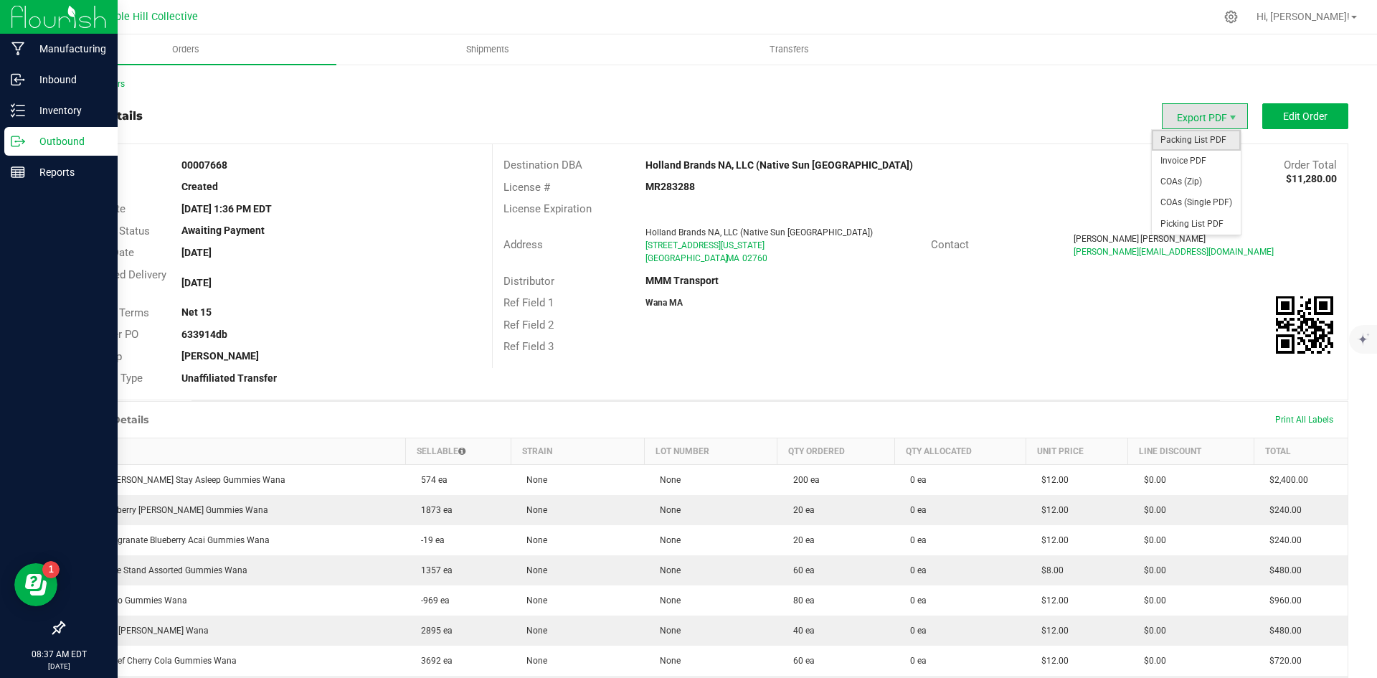
click at [1184, 141] on span "Packing List PDF" at bounding box center [1196, 140] width 89 height 21
drag, startPoint x: 596, startPoint y: 235, endPoint x: 797, endPoint y: 261, distance: 203.3
click at [701, 244] on ngx-name-and-address "Holland Brands NA, LLC (Native Sun North Attleborough) 1320 South Washington St…" at bounding box center [782, 245] width 274 height 39
click at [818, 252] on div "North Attleborough , MA 02760" at bounding box center [782, 258] width 274 height 13
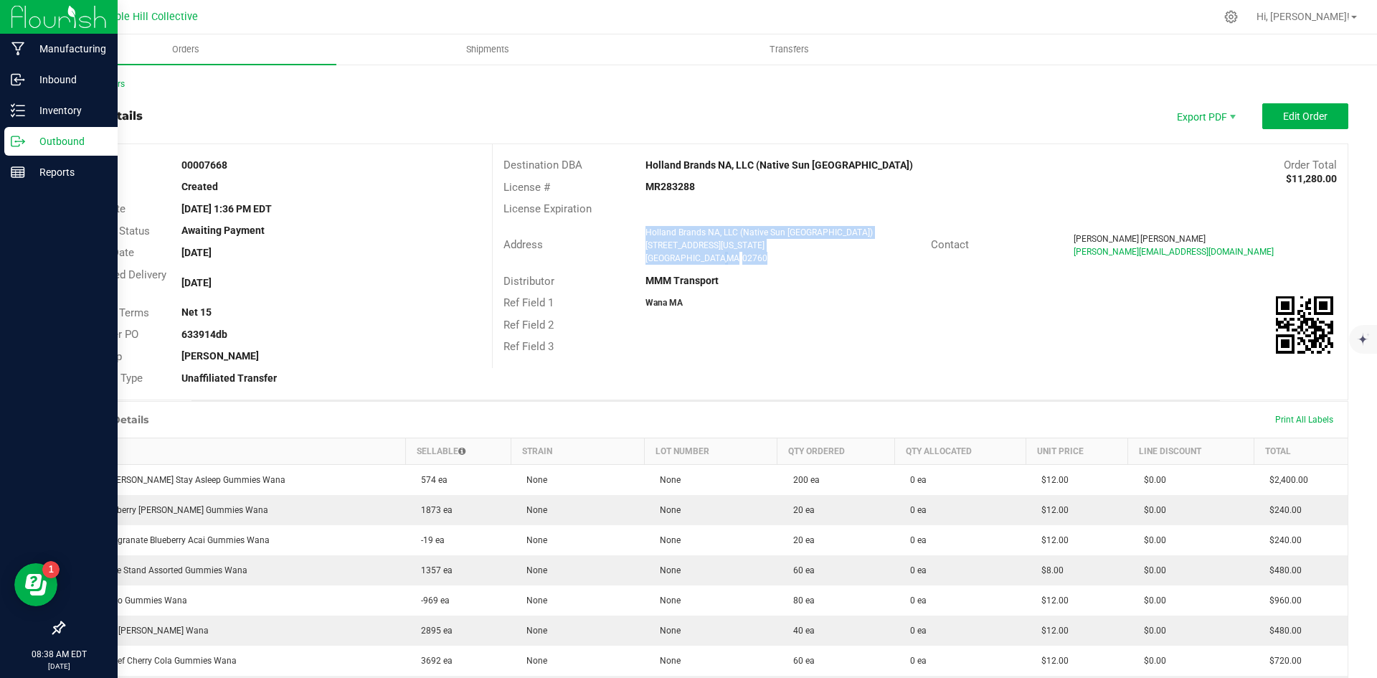
drag, startPoint x: 787, startPoint y: 262, endPoint x: 630, endPoint y: 231, distance: 159.3
click at [630, 231] on div "Address Holland Brands NA, LLC (Native Sun North Attleborough) 1320 South Washi…" at bounding box center [712, 245] width 438 height 44
copy ngx-name-and-address "Holland Brands NA, LLC (Native Sun North Attleborough) 1320 South Washington St…"
